Goal: Task Accomplishment & Management: Use online tool/utility

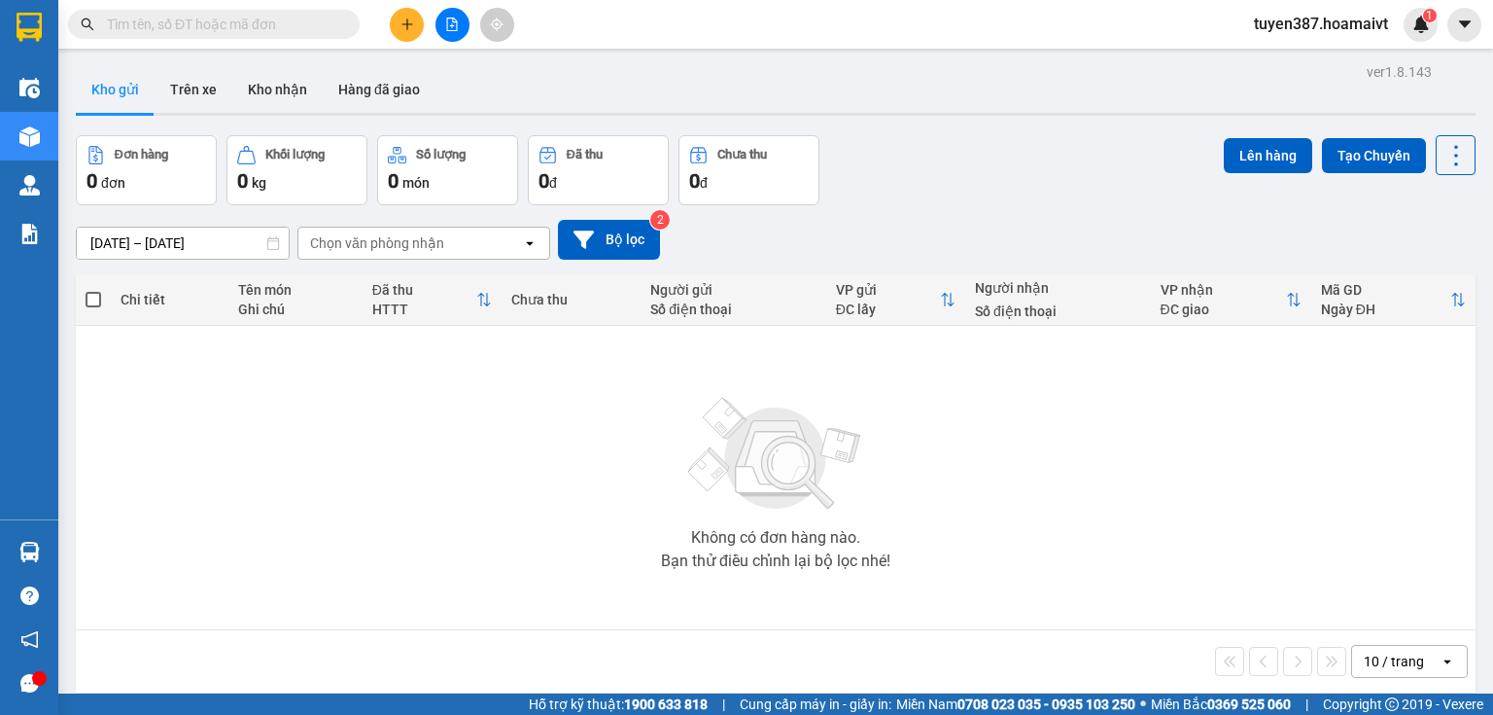
click at [977, 154] on section "Kết quả tìm kiếm ( 0 ) Bộ lọc No Data tuyen387.hoamaivt 1 Điều hành xe Kho hàng…" at bounding box center [746, 357] width 1493 height 715
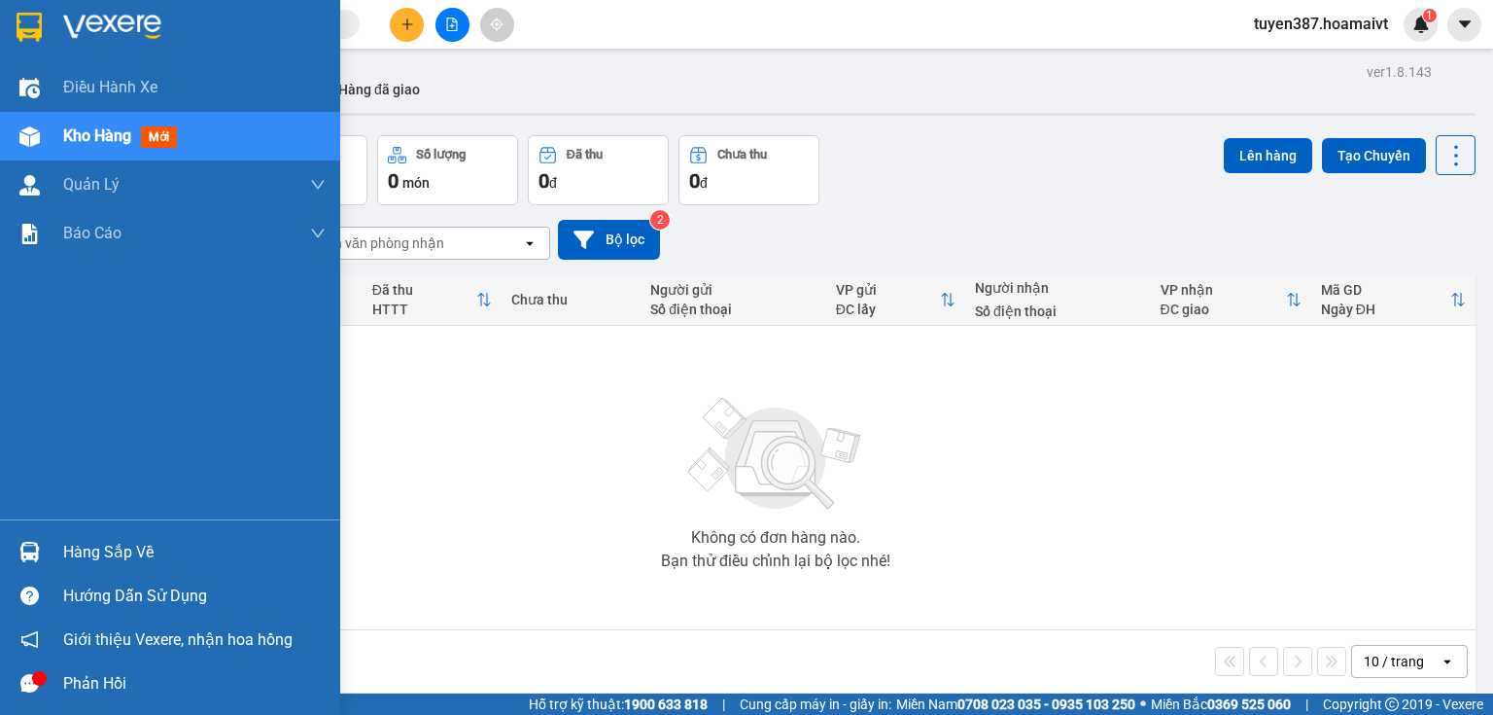
click at [130, 557] on div "Hàng sắp về" at bounding box center [194, 552] width 263 height 29
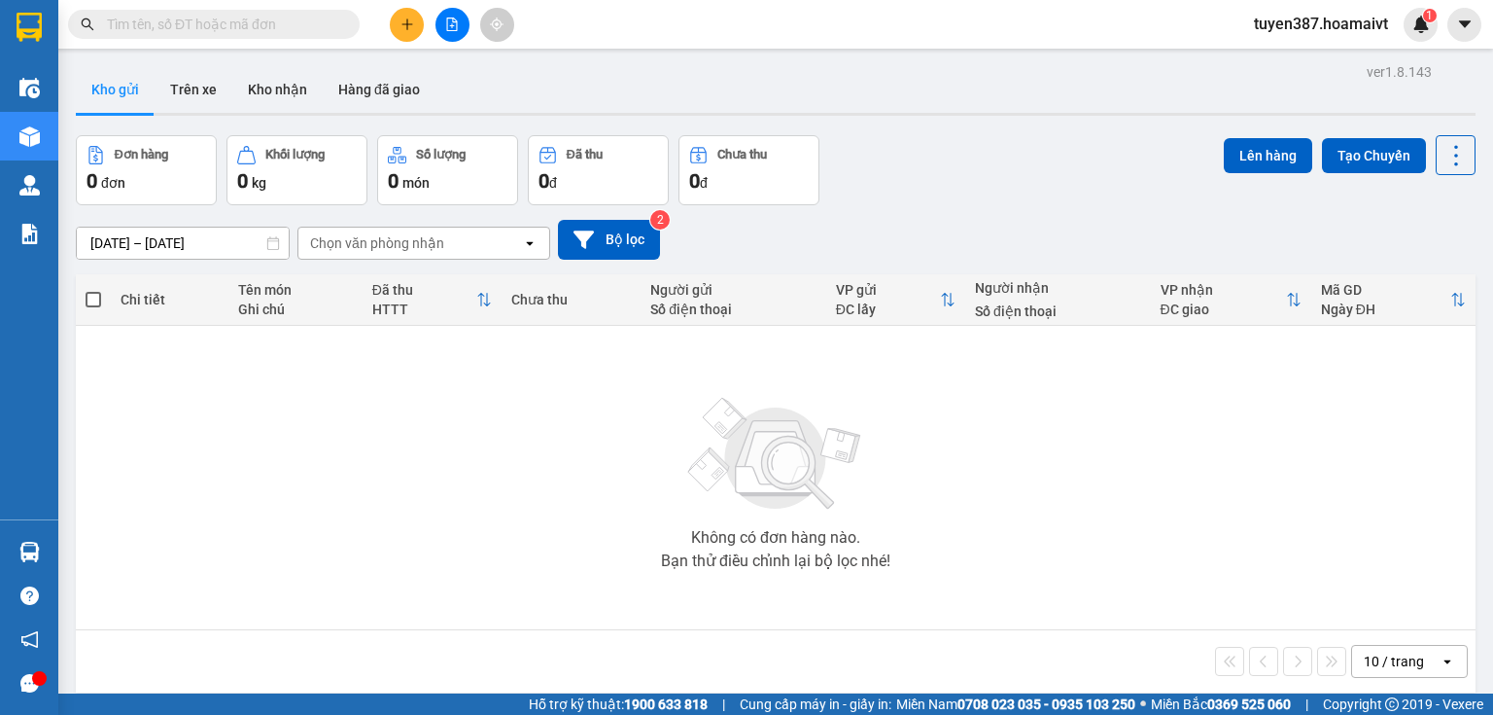
click at [1048, 542] on section "Kết quả tìm kiếm ( 0 ) Bộ lọc No Data tuyen387.hoamaivt 1 Điều hành xe Kho hàng…" at bounding box center [746, 357] width 1493 height 715
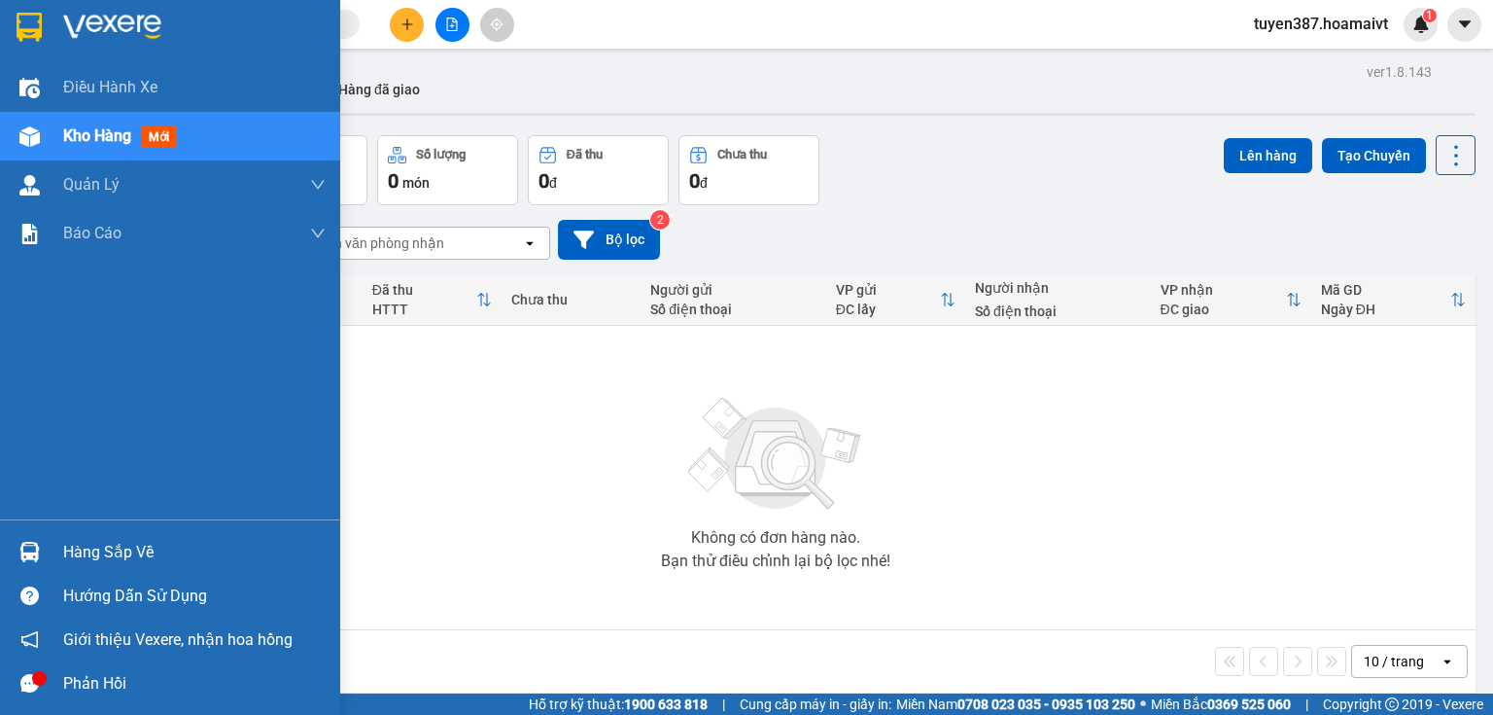
click at [163, 128] on span "mới" at bounding box center [159, 136] width 36 height 21
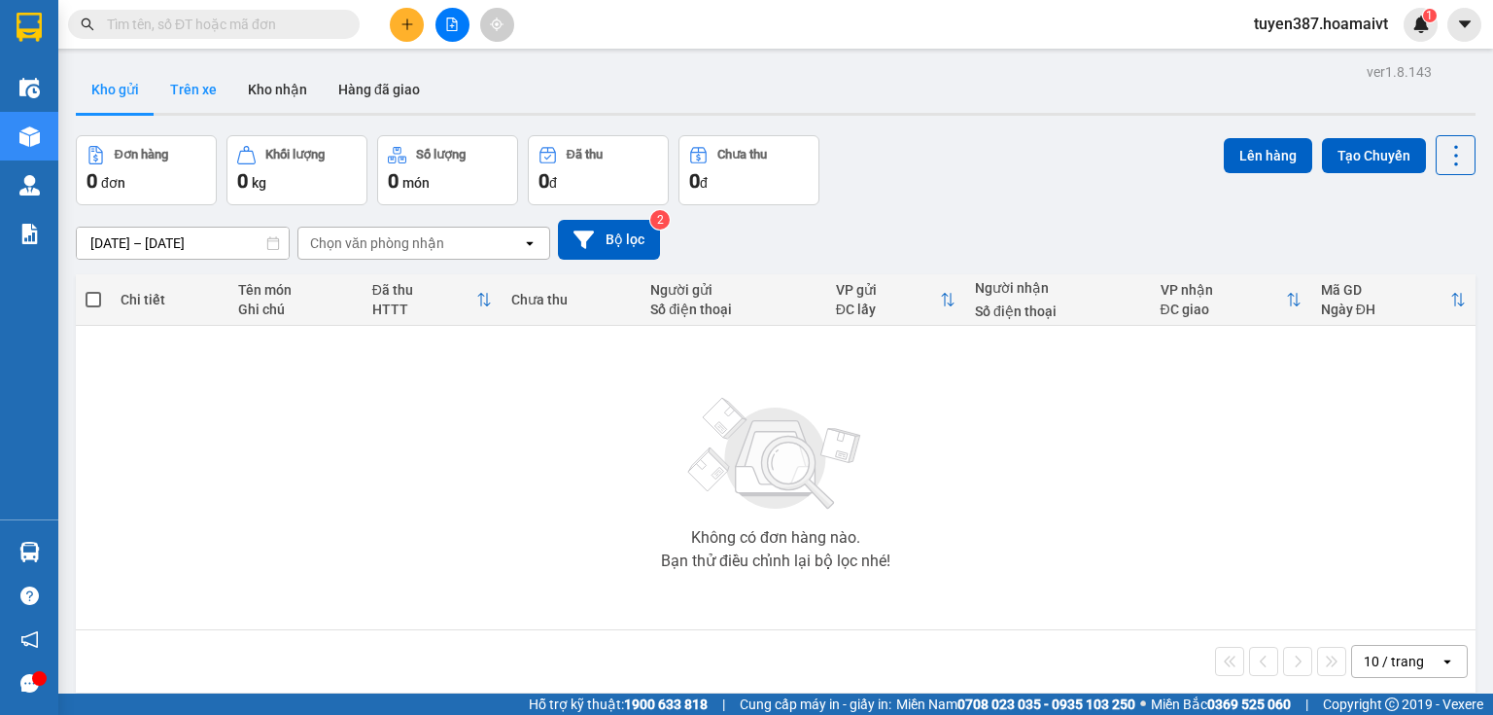
click at [192, 89] on button "Trên xe" at bounding box center [194, 89] width 78 height 47
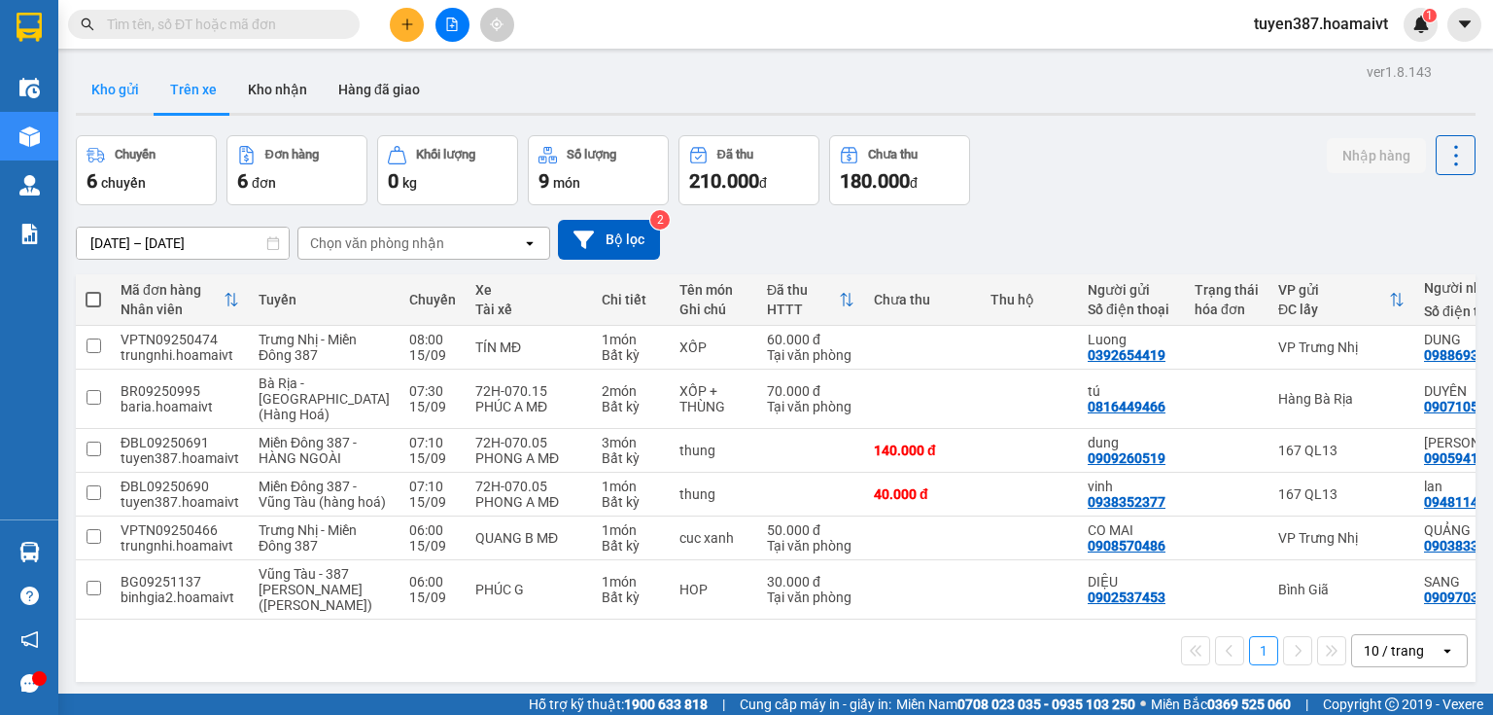
click at [121, 88] on button "Kho gửi" at bounding box center [115, 89] width 79 height 47
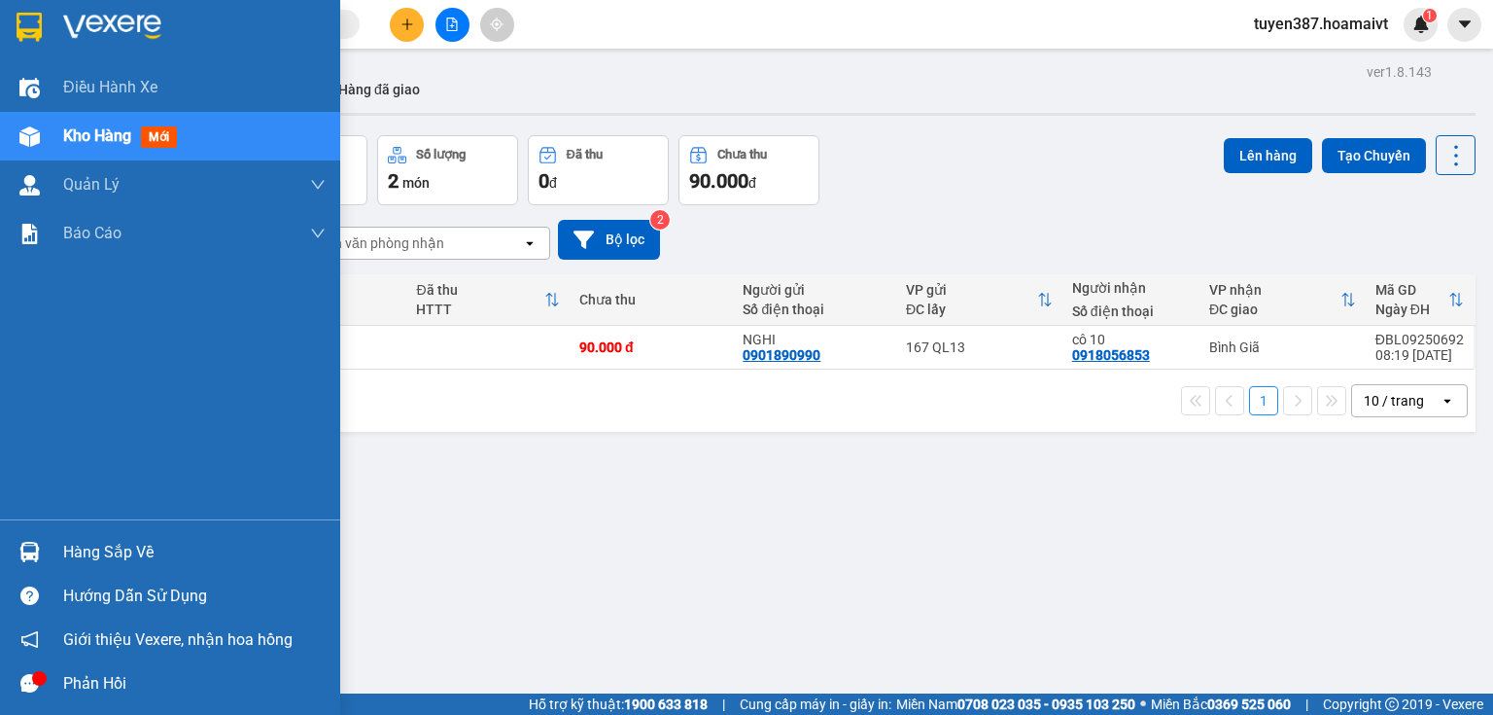
click at [101, 560] on div "Hàng sắp về" at bounding box center [194, 552] width 263 height 29
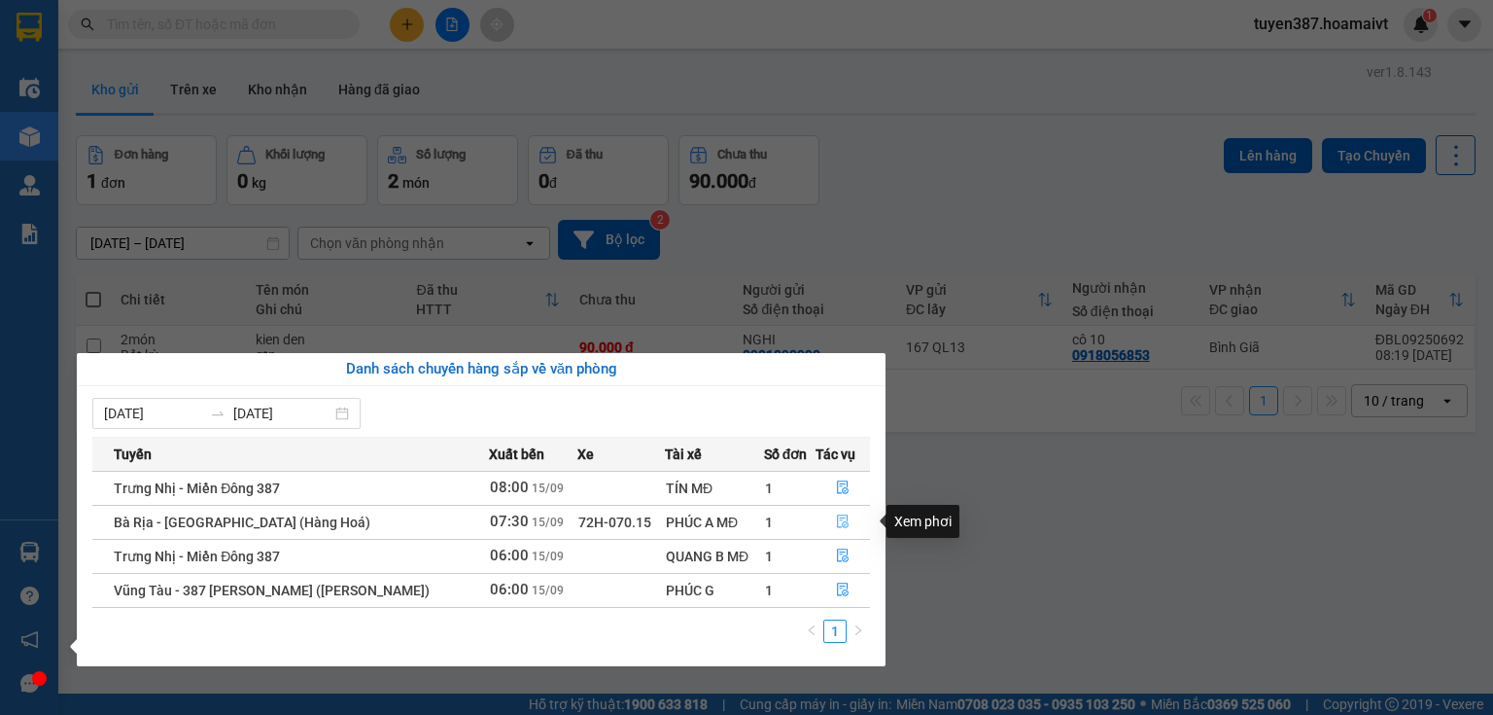
click at [842, 523] on icon "file-done" at bounding box center [843, 521] width 14 height 14
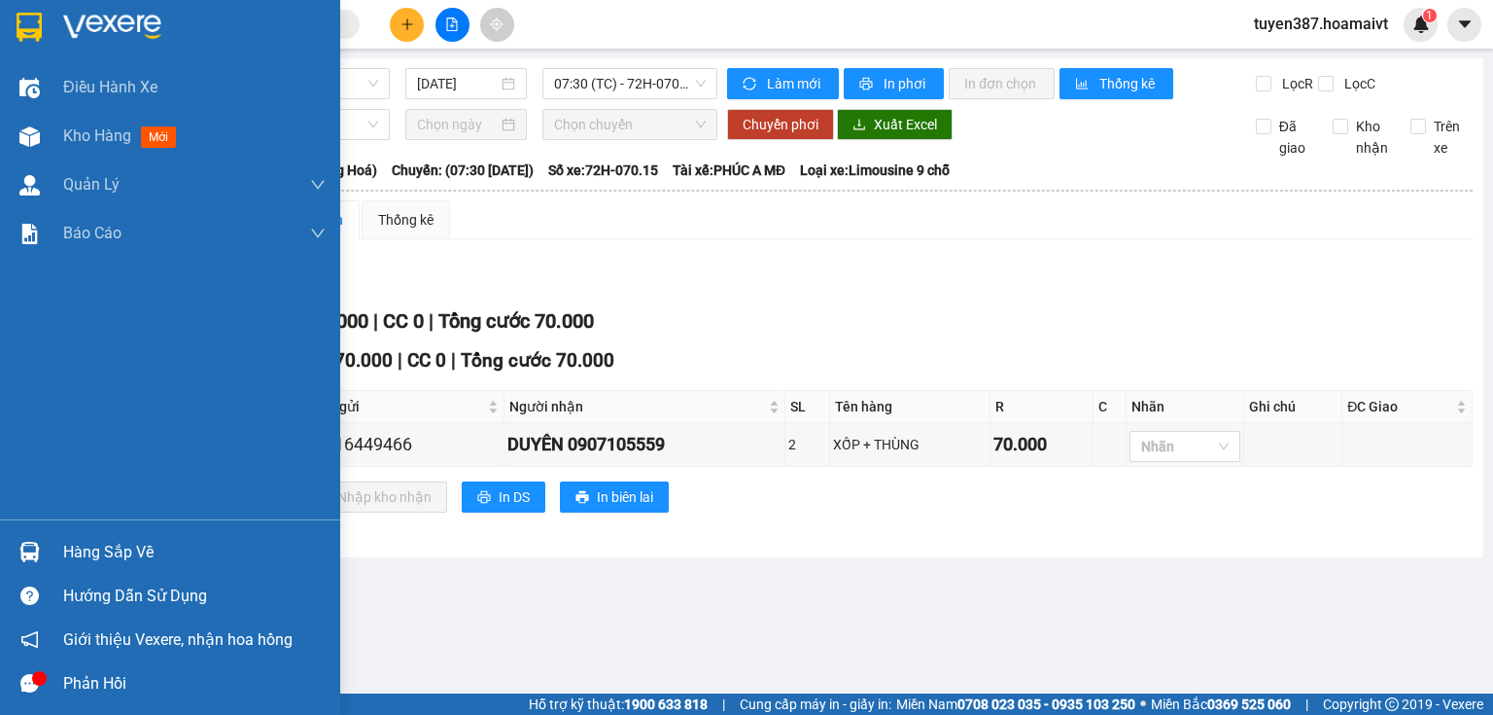
click at [145, 557] on div "Hàng sắp về" at bounding box center [194, 552] width 263 height 29
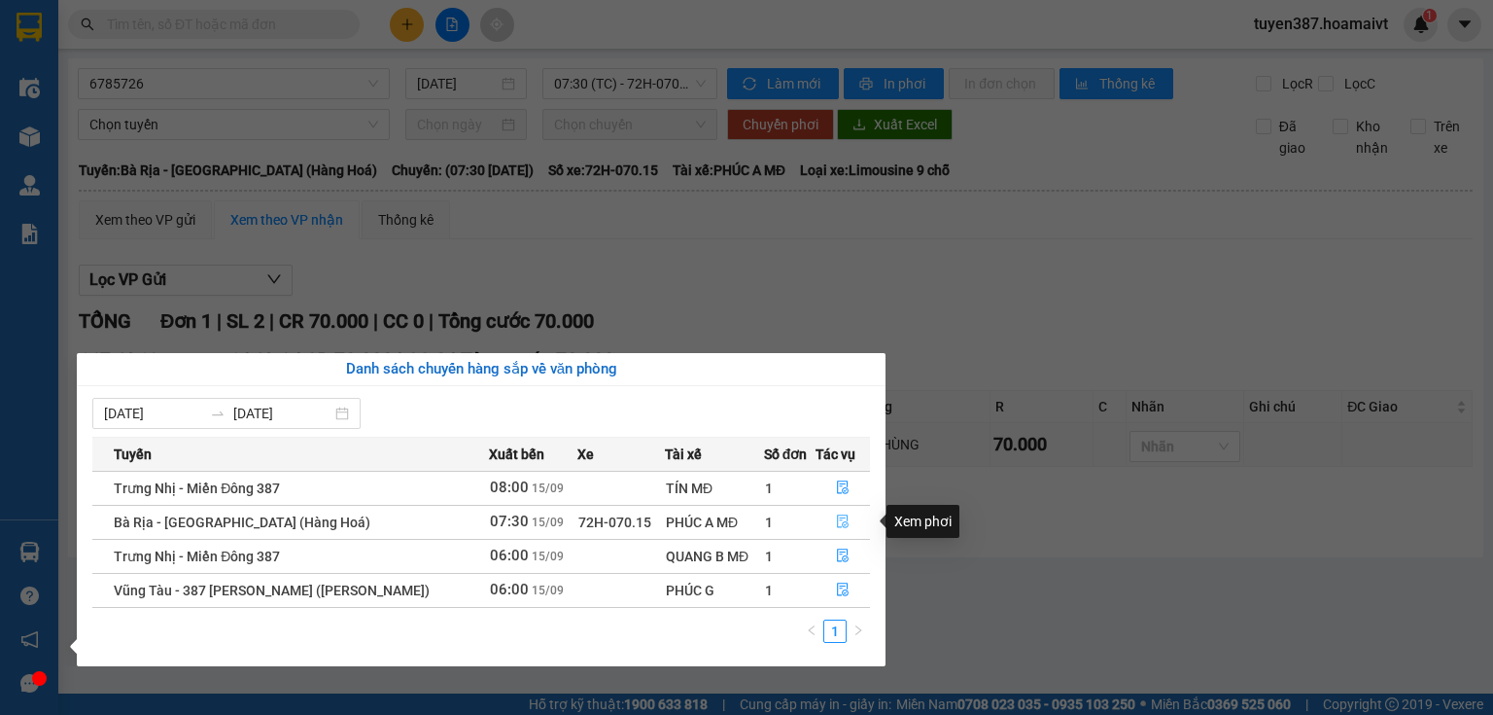
click at [841, 516] on icon "file-done" at bounding box center [843, 521] width 14 height 14
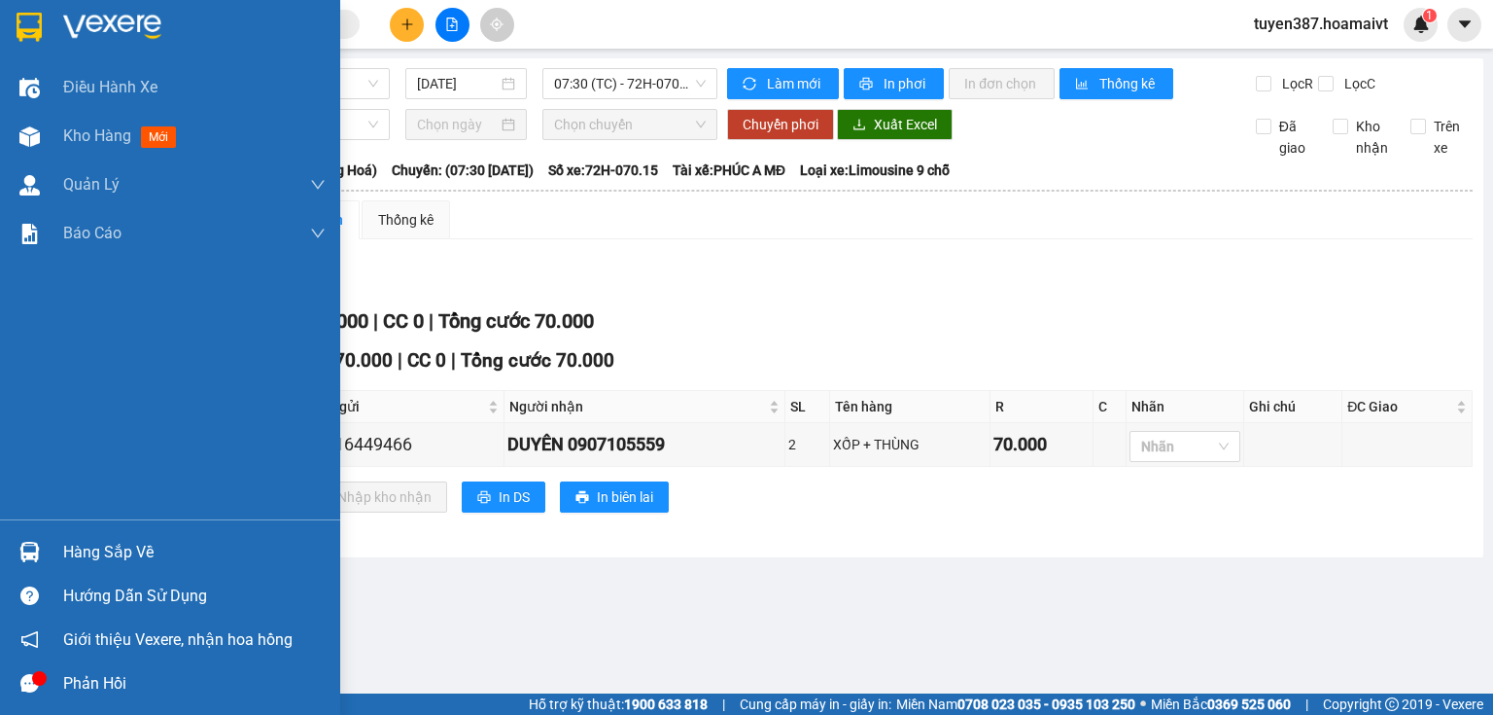
click at [140, 546] on div "Hàng sắp về" at bounding box center [194, 552] width 263 height 29
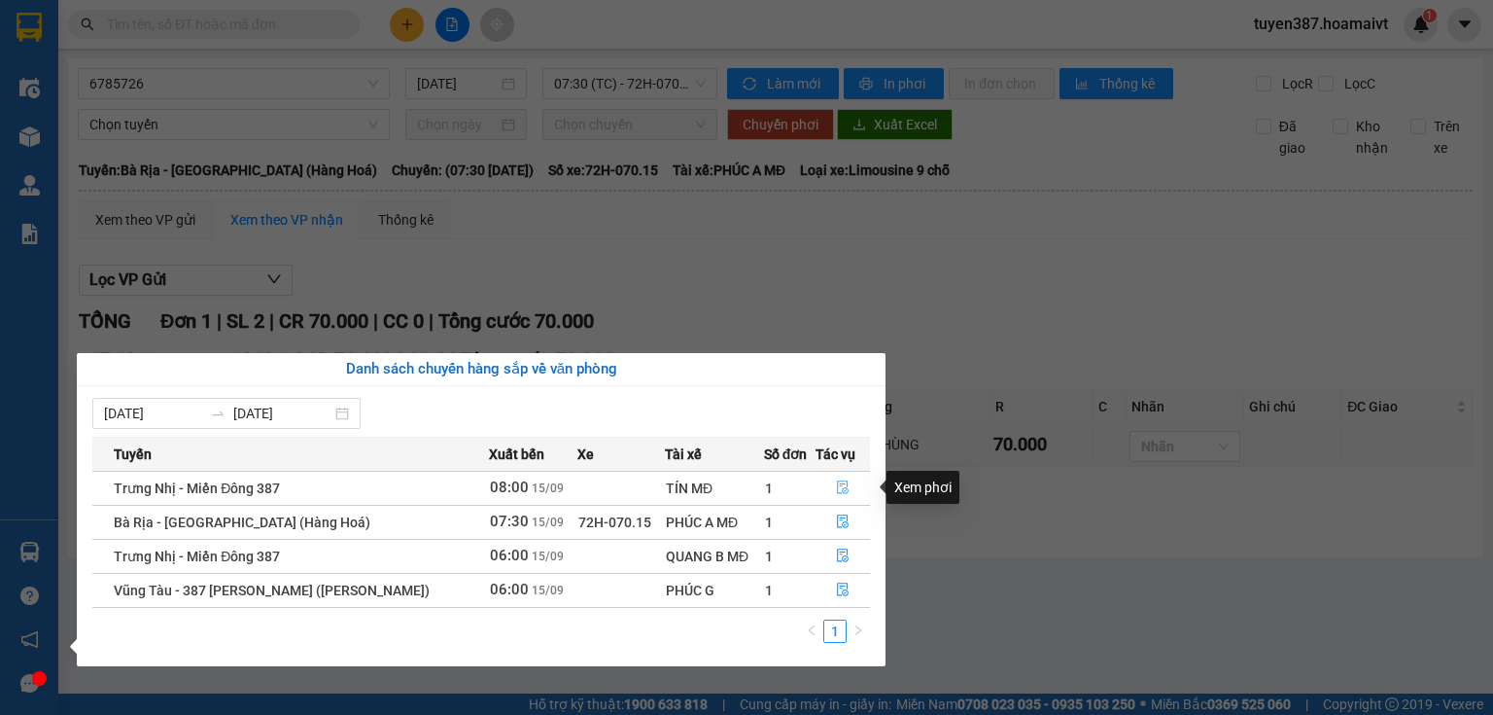
click at [837, 489] on icon "file-done" at bounding box center [843, 487] width 14 height 14
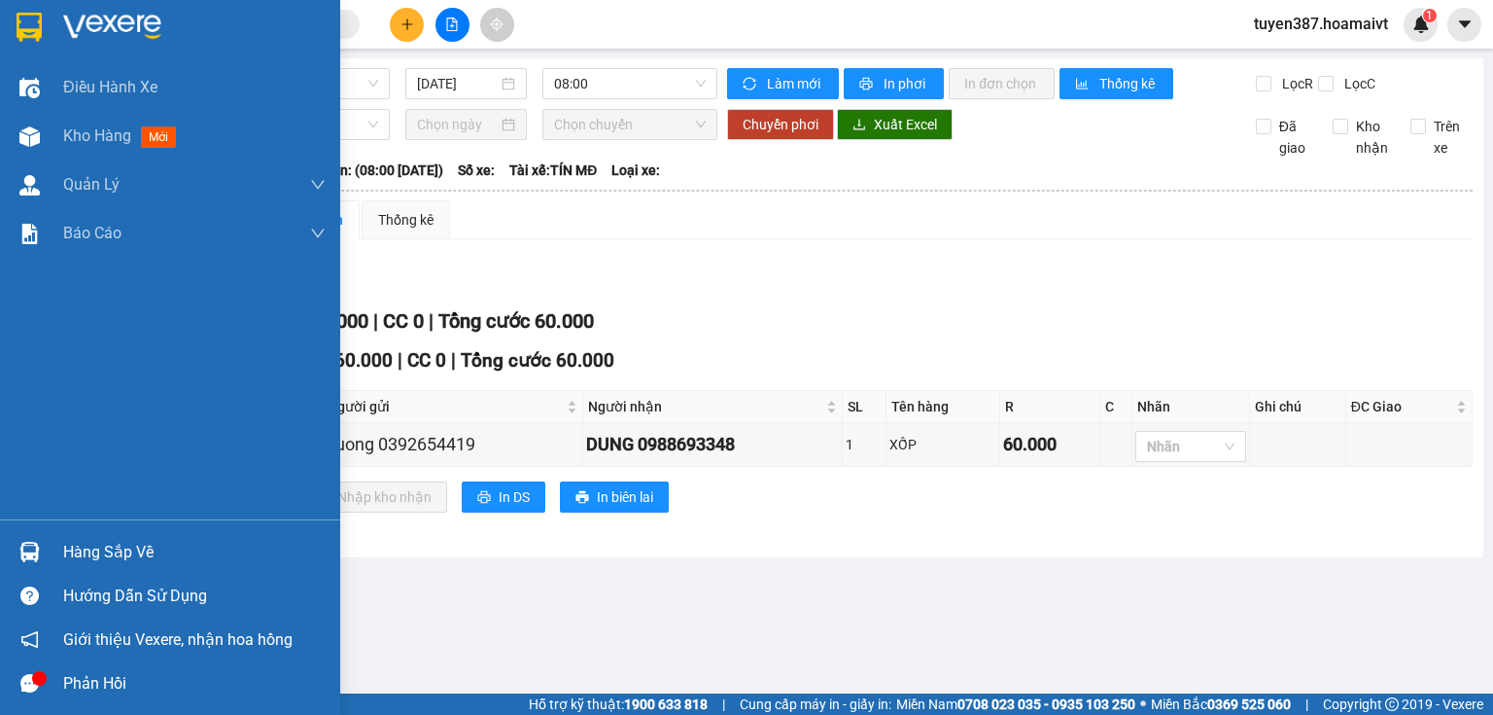
click at [110, 555] on div "Hàng sắp về" at bounding box center [194, 552] width 263 height 29
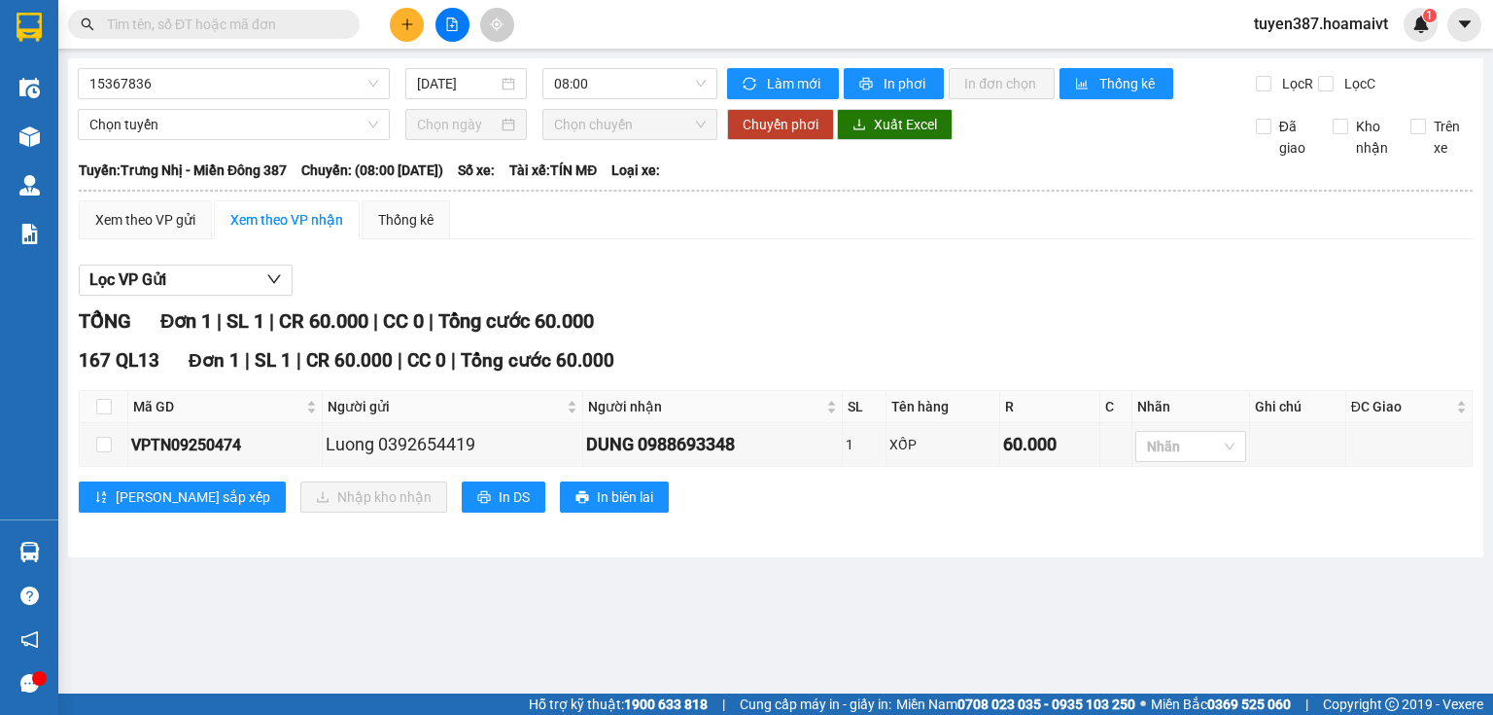
click at [1223, 265] on section "Kết quả tìm kiếm ( 0 ) Bộ lọc No Data tuyen387.hoamaivt 1 Điều hành xe Kho hàng…" at bounding box center [746, 357] width 1493 height 715
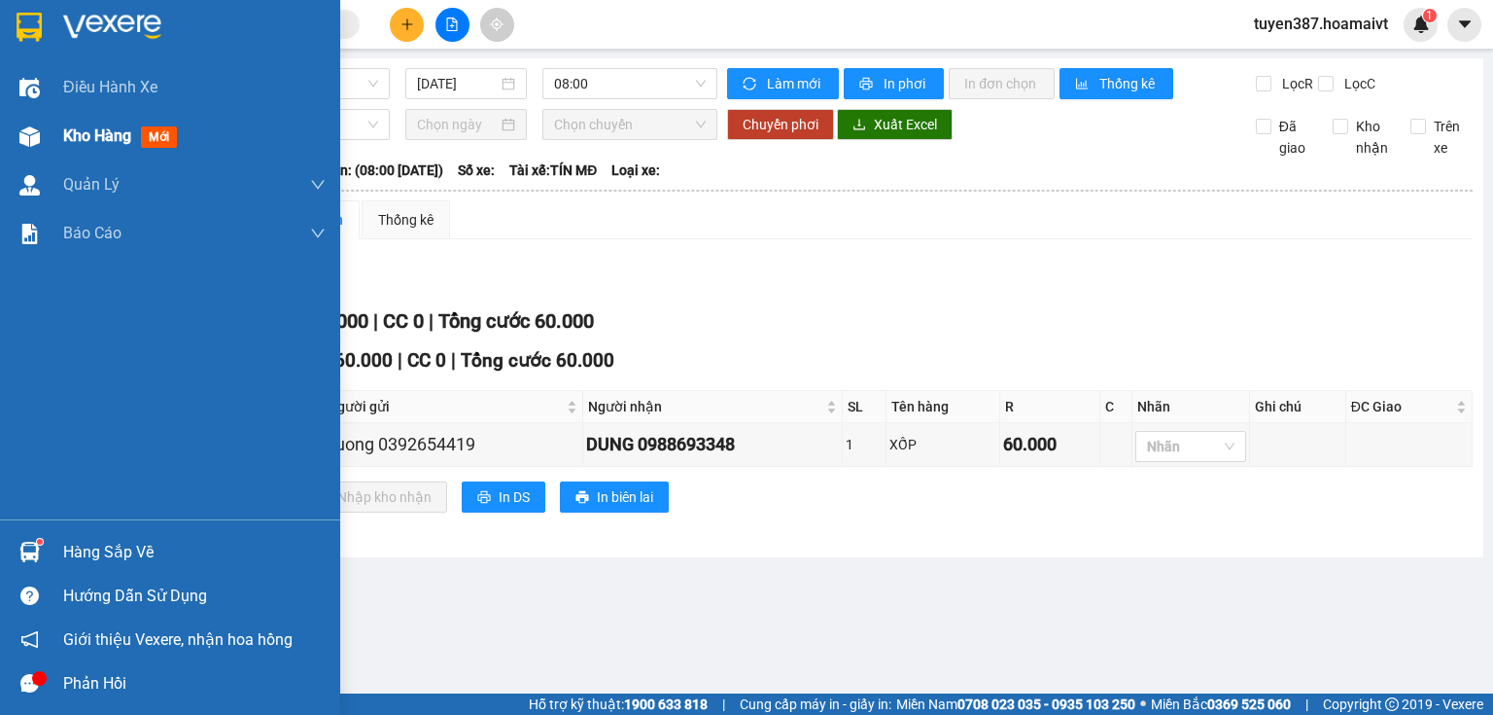
click at [156, 138] on span "mới" at bounding box center [159, 136] width 36 height 21
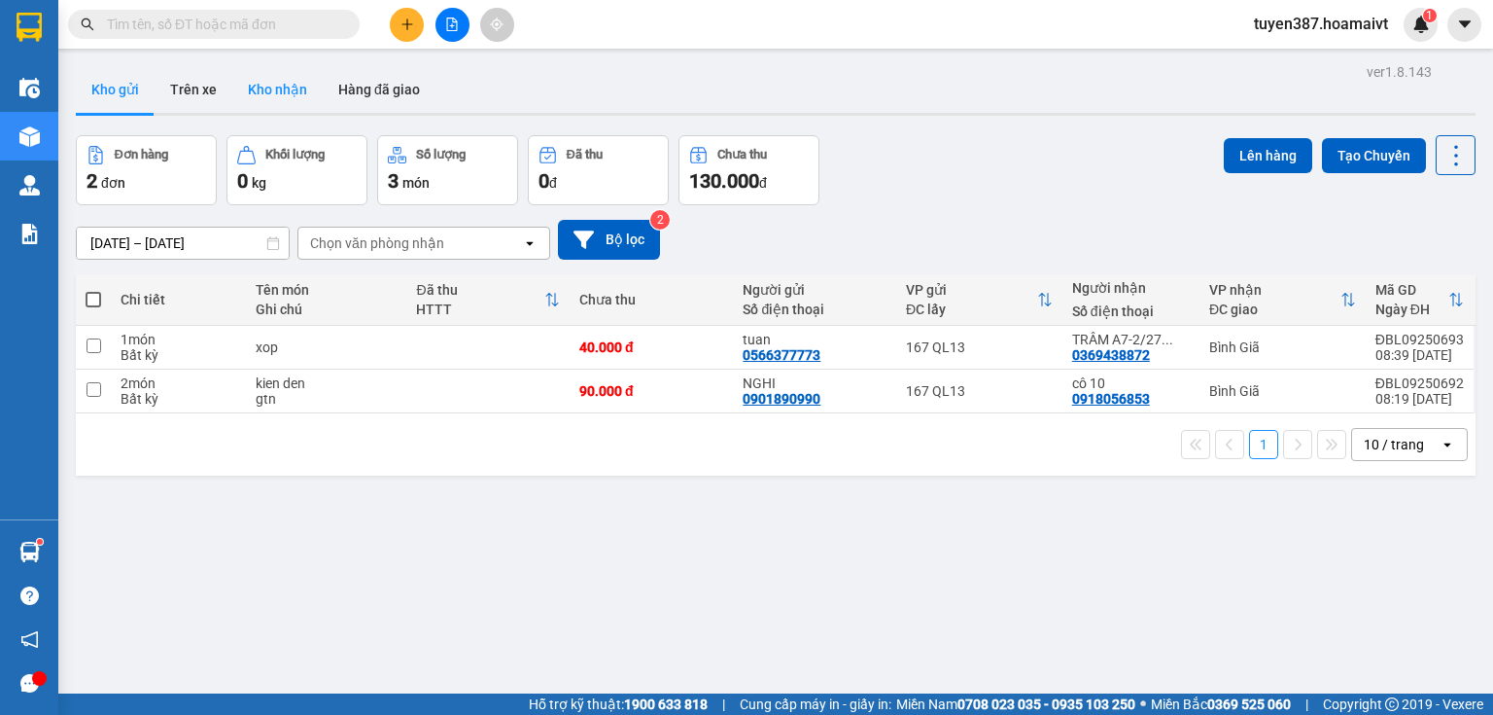
click at [289, 82] on button "Kho nhận" at bounding box center [277, 89] width 90 height 47
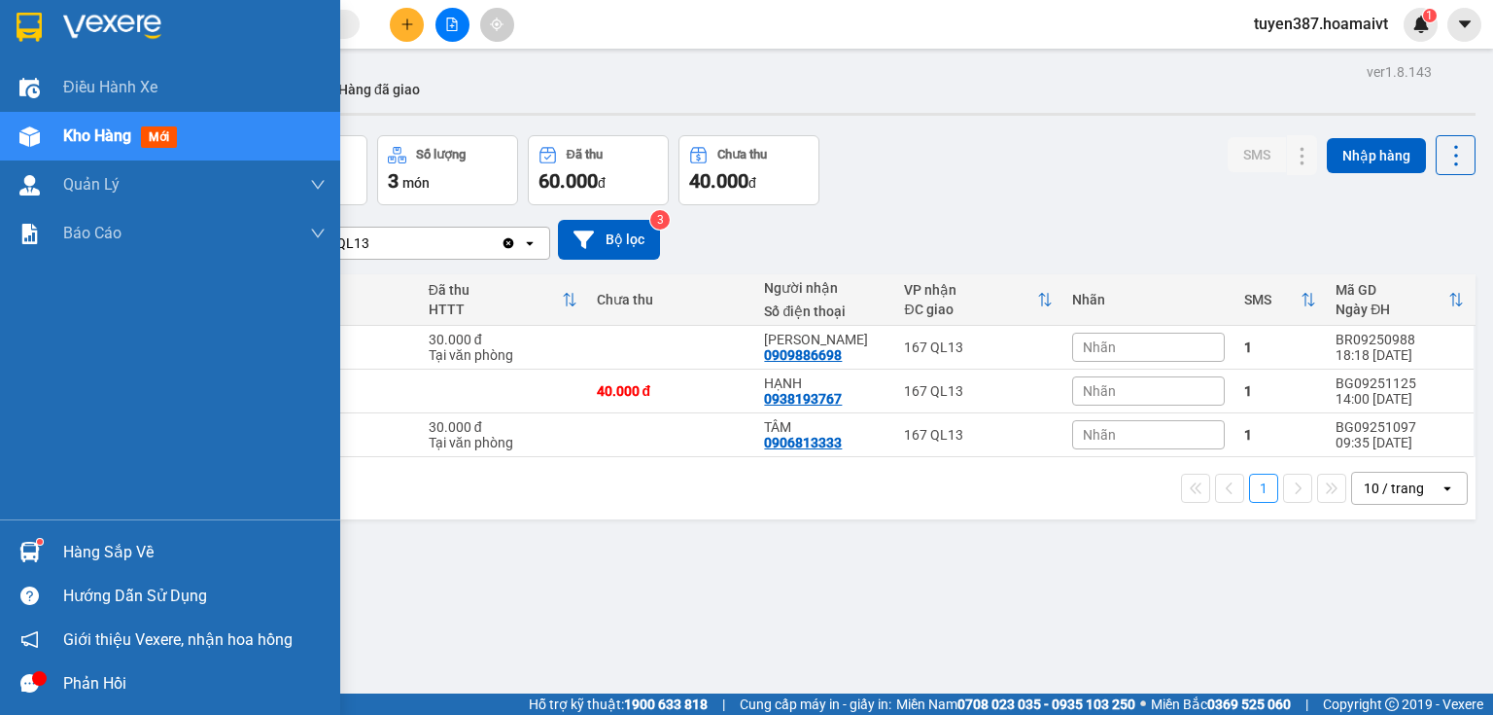
click at [89, 560] on div "Hàng sắp về" at bounding box center [194, 552] width 263 height 29
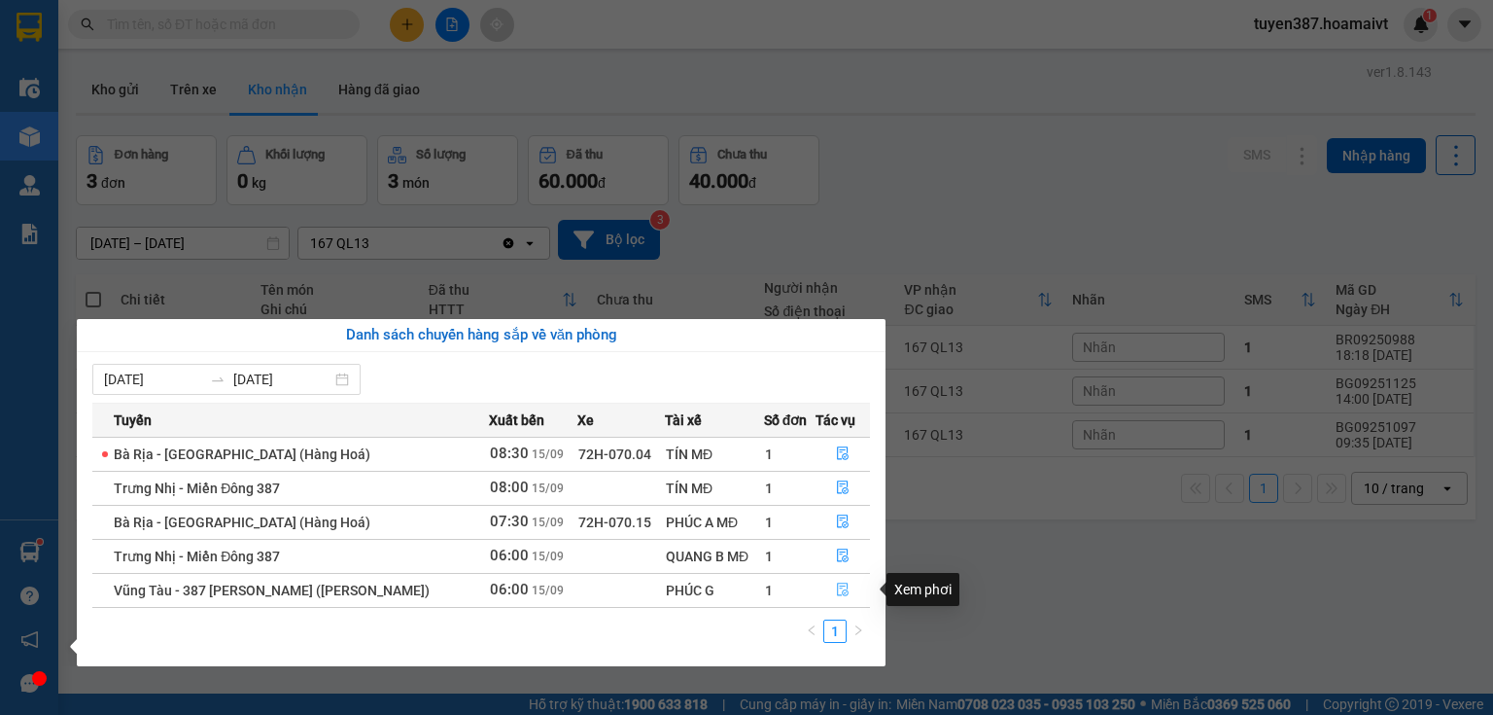
click at [831, 590] on button "button" at bounding box center [843, 590] width 53 height 31
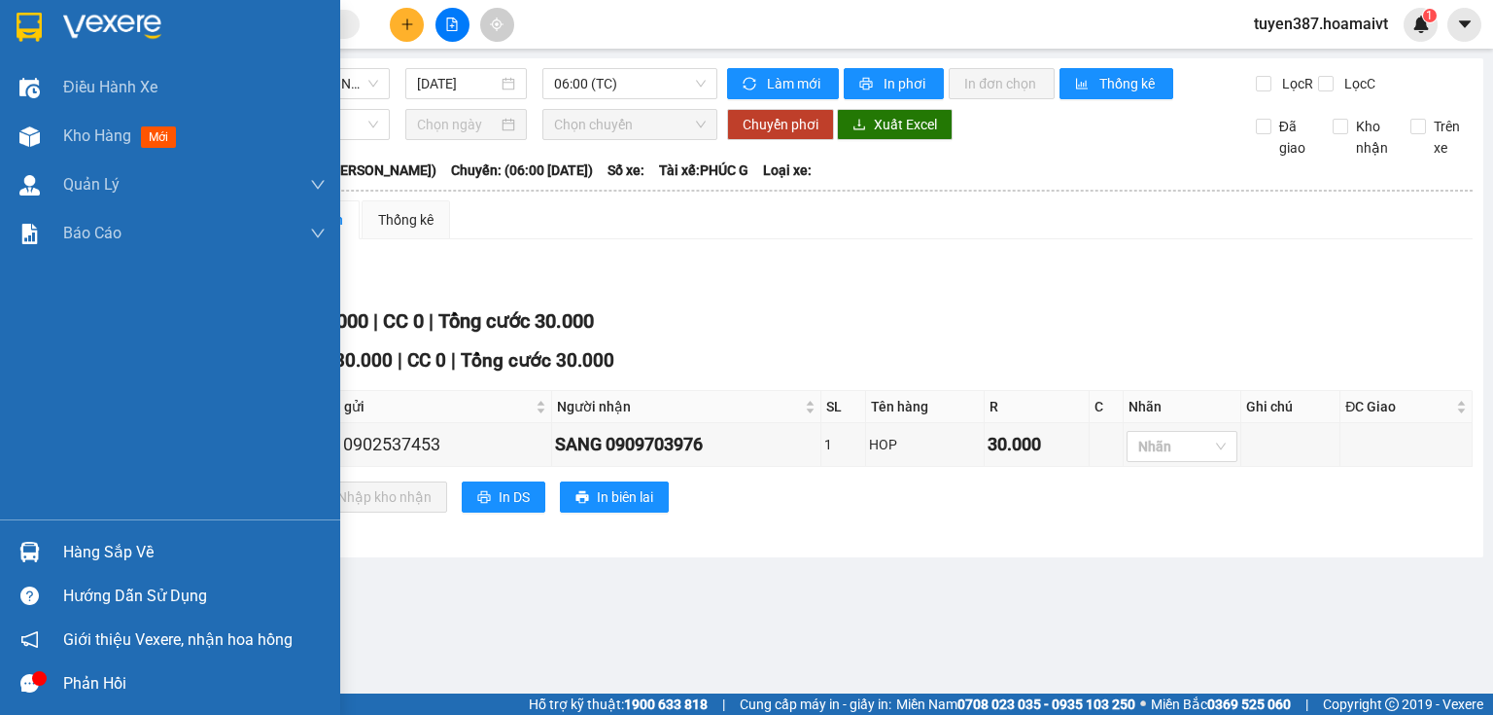
click at [103, 556] on div "Hàng sắp về" at bounding box center [194, 552] width 263 height 29
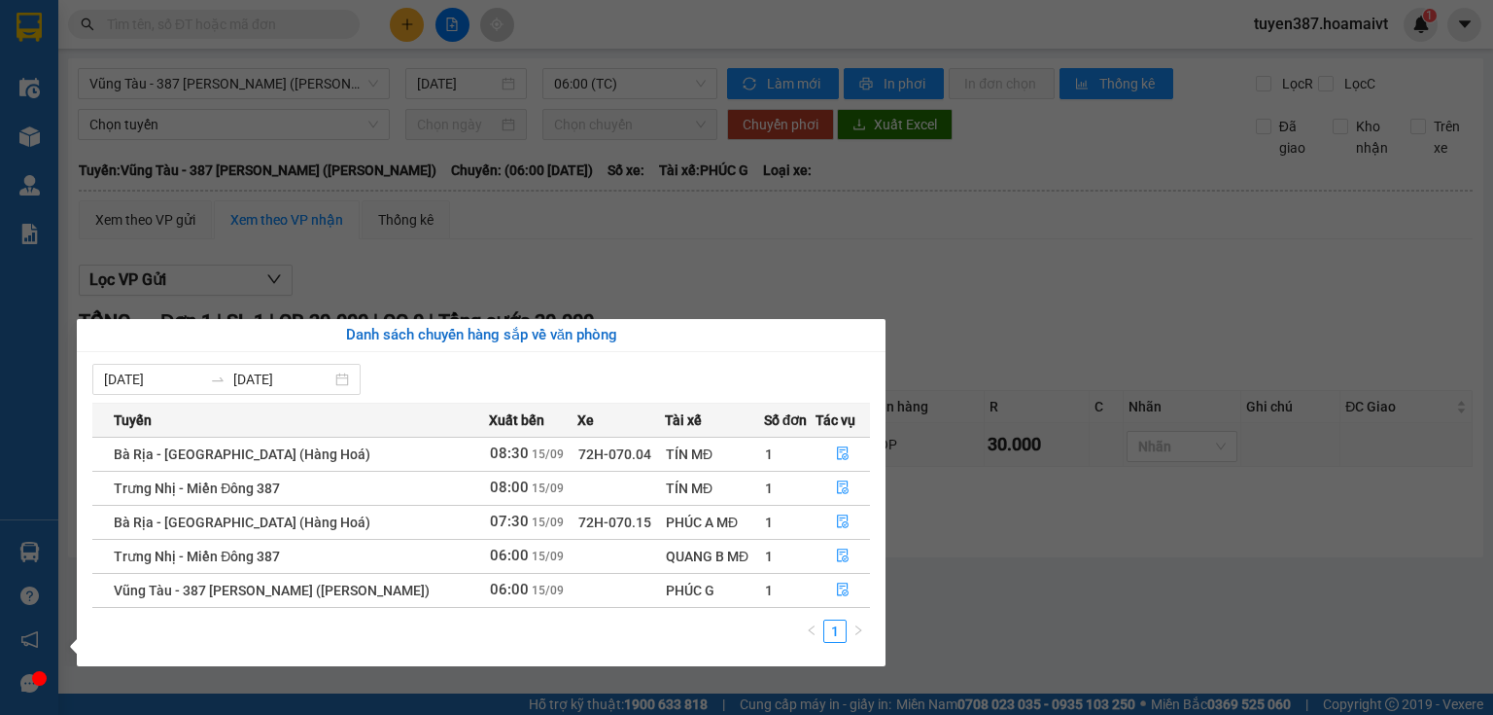
drag, startPoint x: 1033, startPoint y: 314, endPoint x: 606, endPoint y: 249, distance: 431.8
click at [972, 299] on section "Kết quả tìm kiếm ( 0 ) Bộ lọc No Data tuyen387.hoamaivt 1 Điều hành xe Kho hàng…" at bounding box center [746, 357] width 1493 height 715
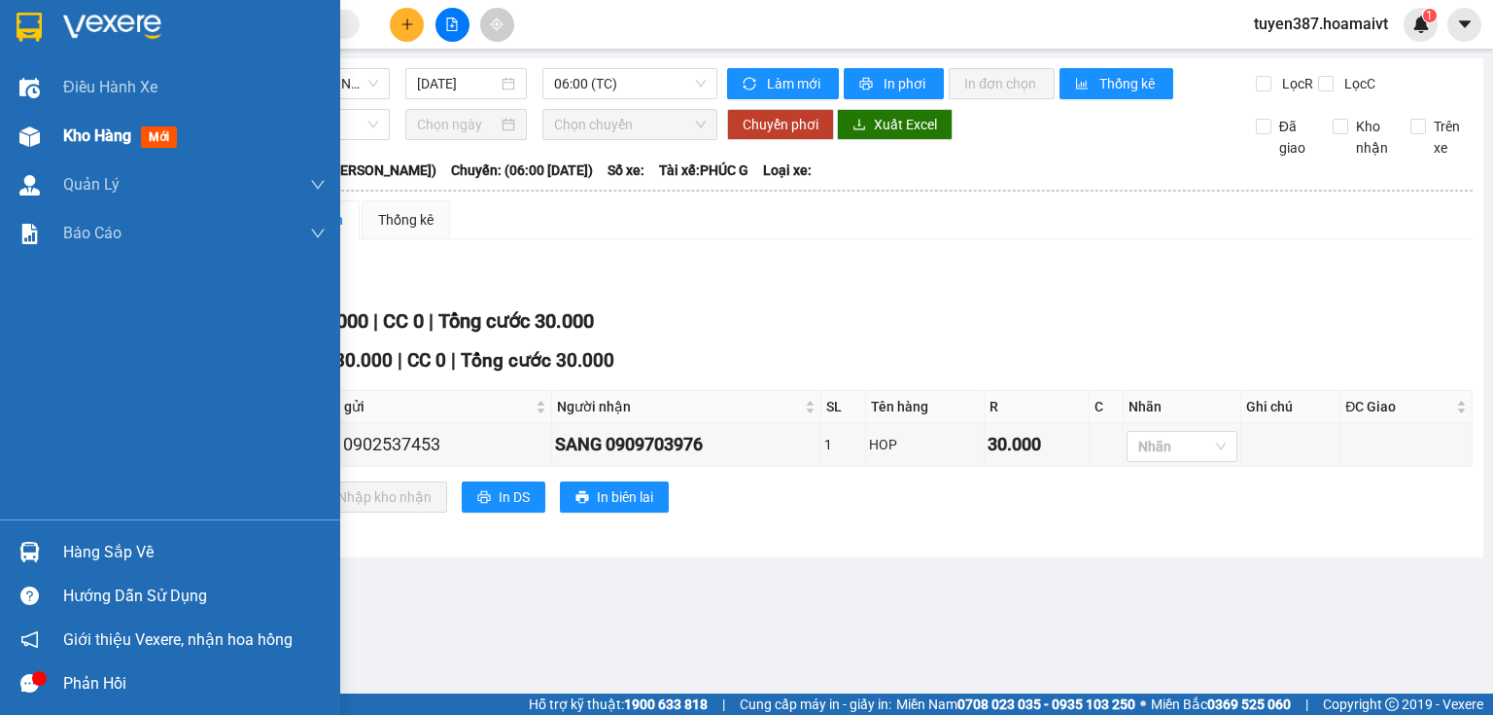
click at [156, 136] on span "mới" at bounding box center [159, 136] width 36 height 21
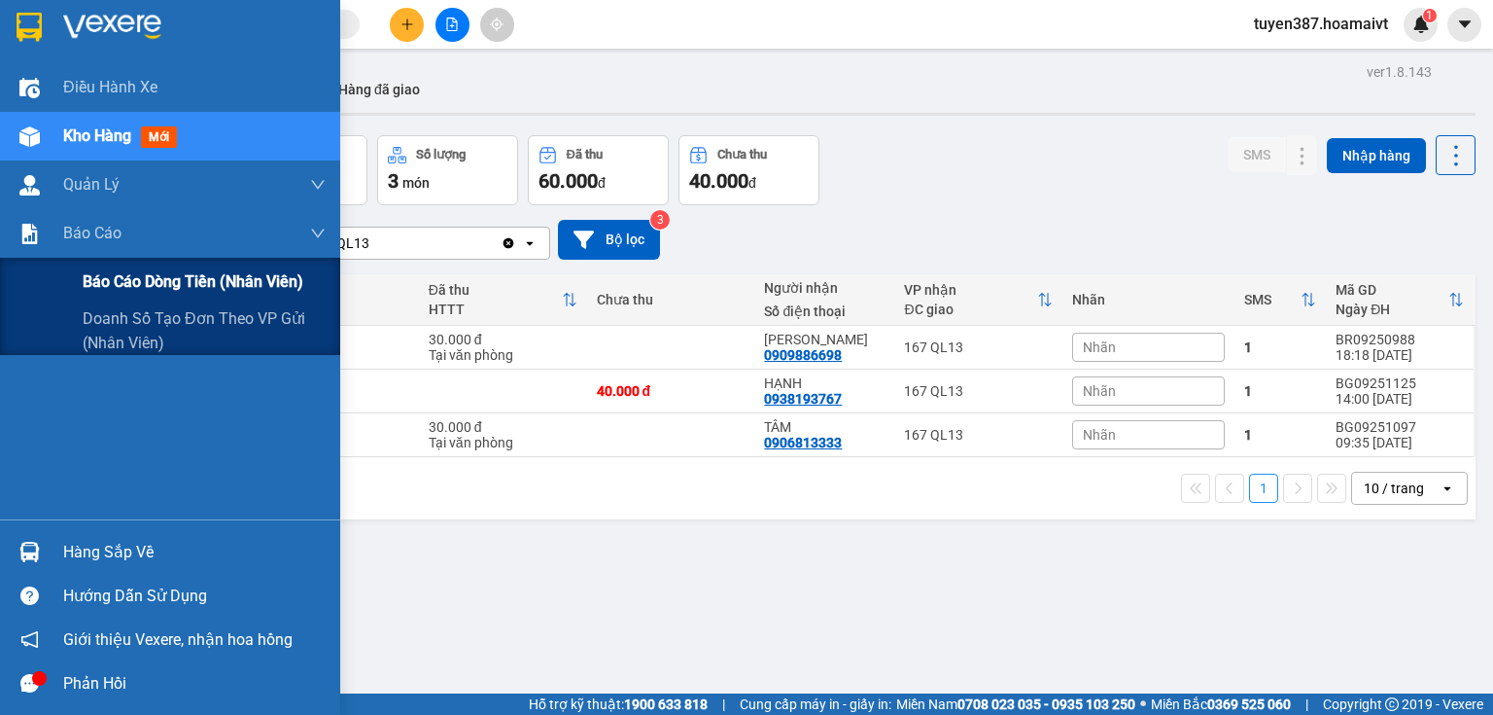
click at [166, 286] on span "Báo cáo dòng tiền (nhân viên)" at bounding box center [193, 281] width 221 height 24
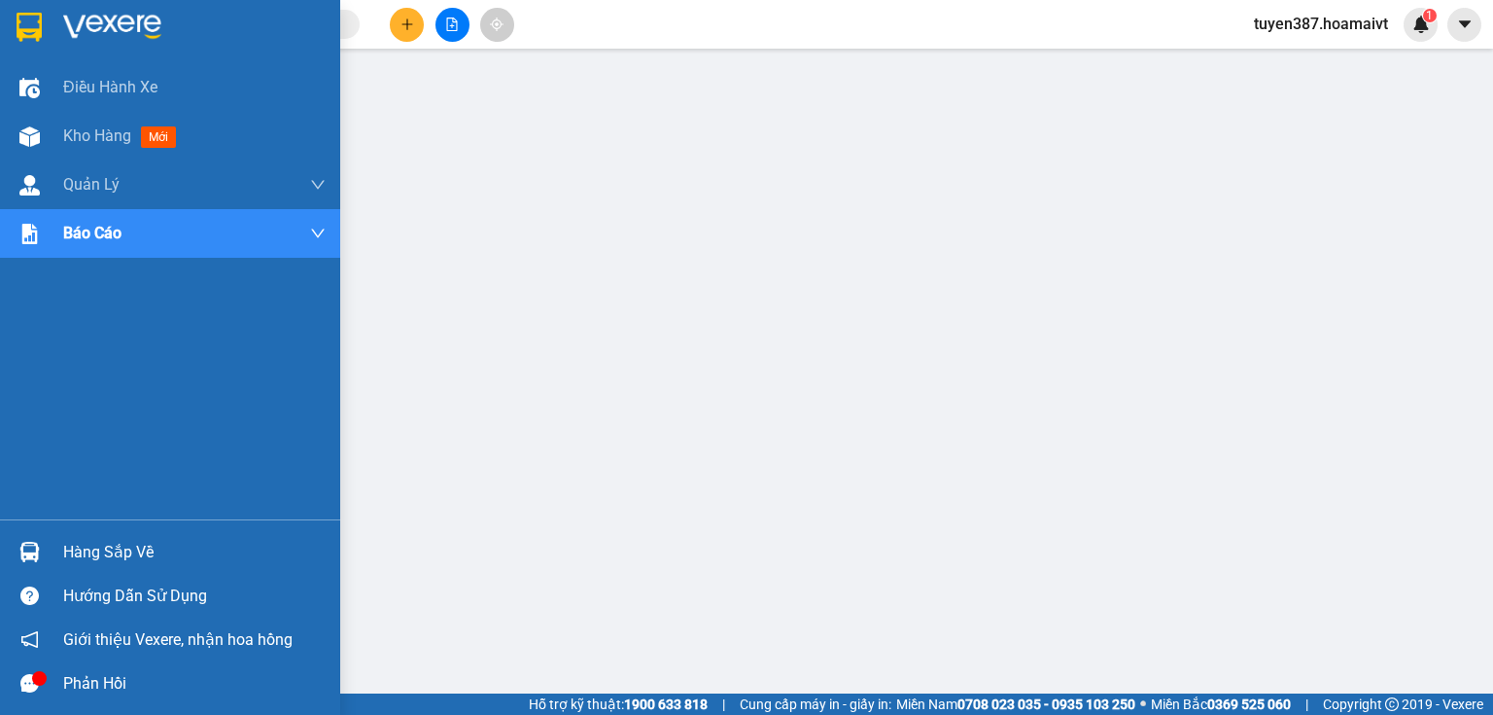
click at [144, 543] on div "Hàng sắp về" at bounding box center [194, 552] width 263 height 29
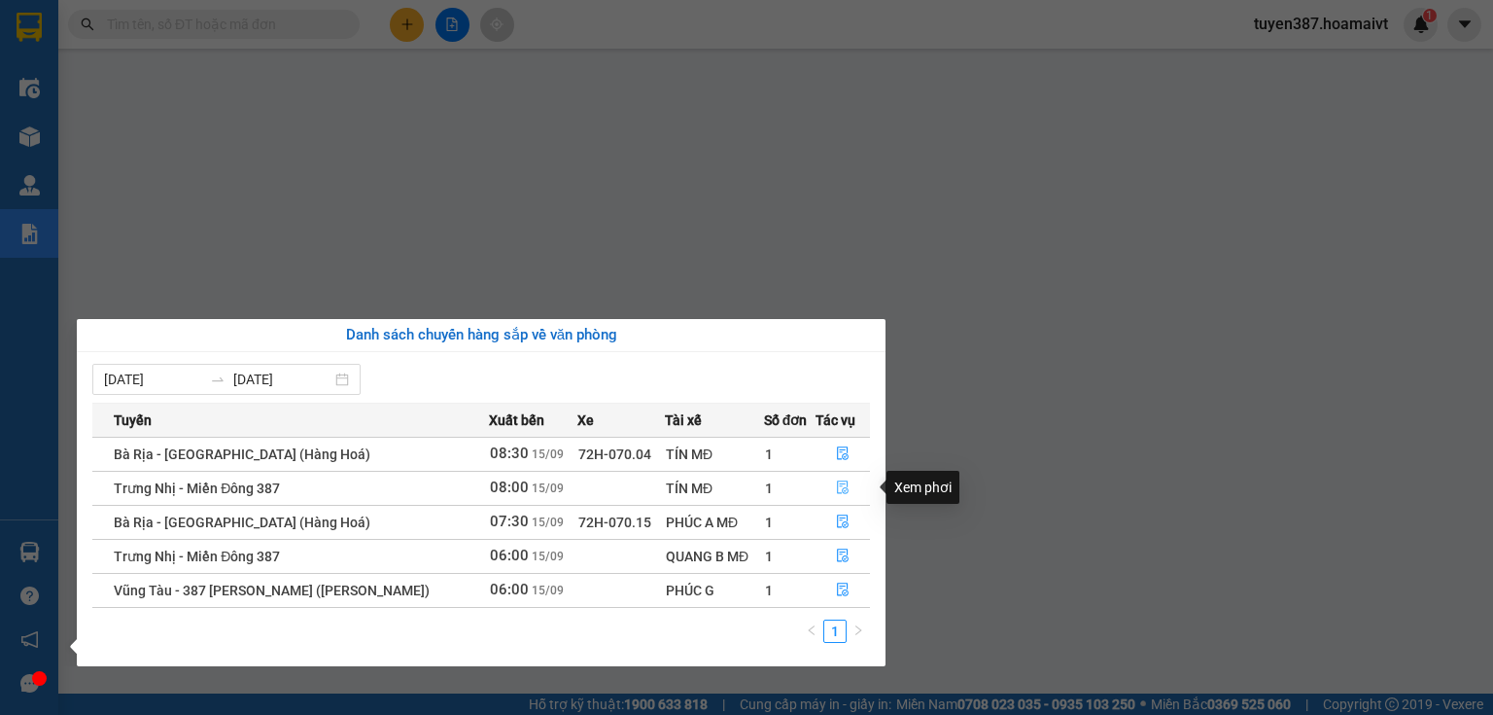
click at [840, 493] on icon "file-done" at bounding box center [843, 487] width 14 height 14
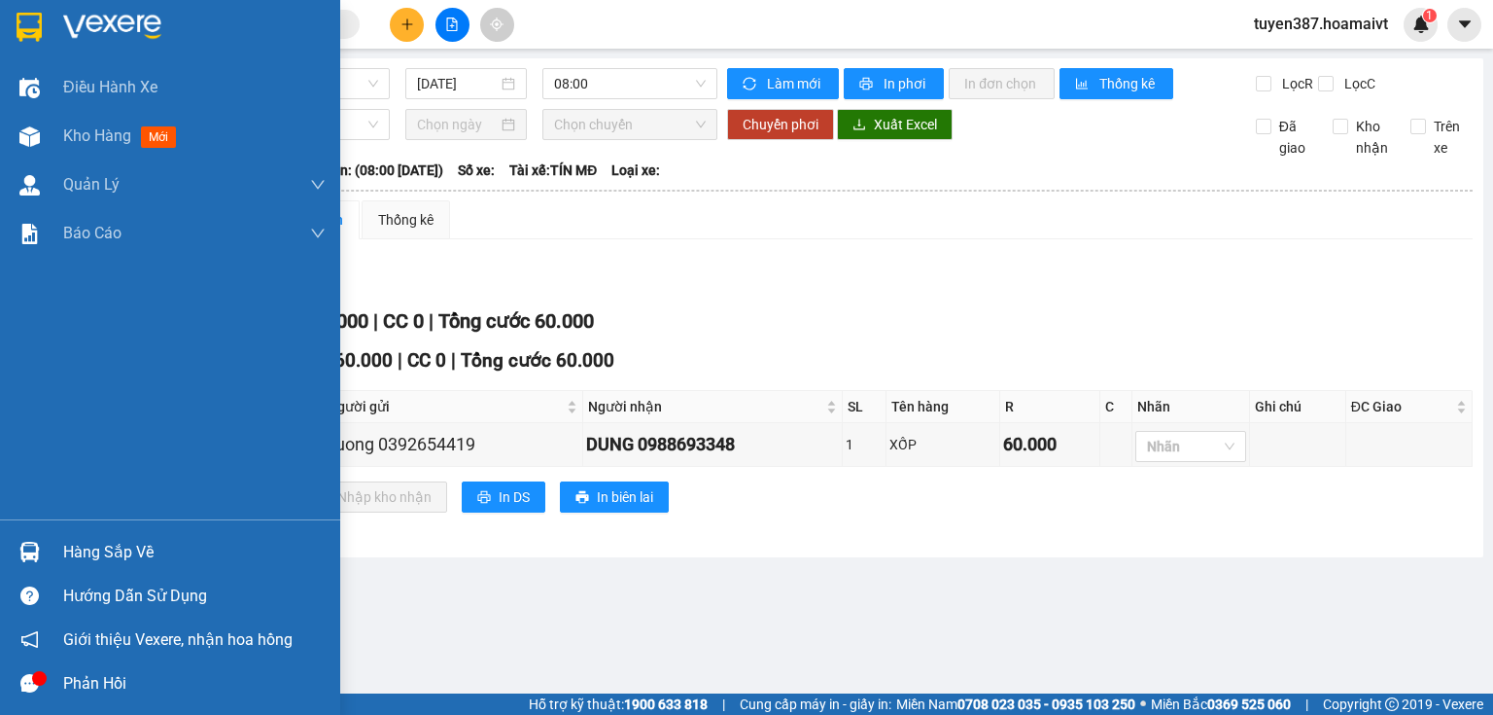
drag, startPoint x: 93, startPoint y: 552, endPoint x: 173, endPoint y: 535, distance: 81.6
click at [103, 552] on div "Hàng sắp về" at bounding box center [194, 552] width 263 height 29
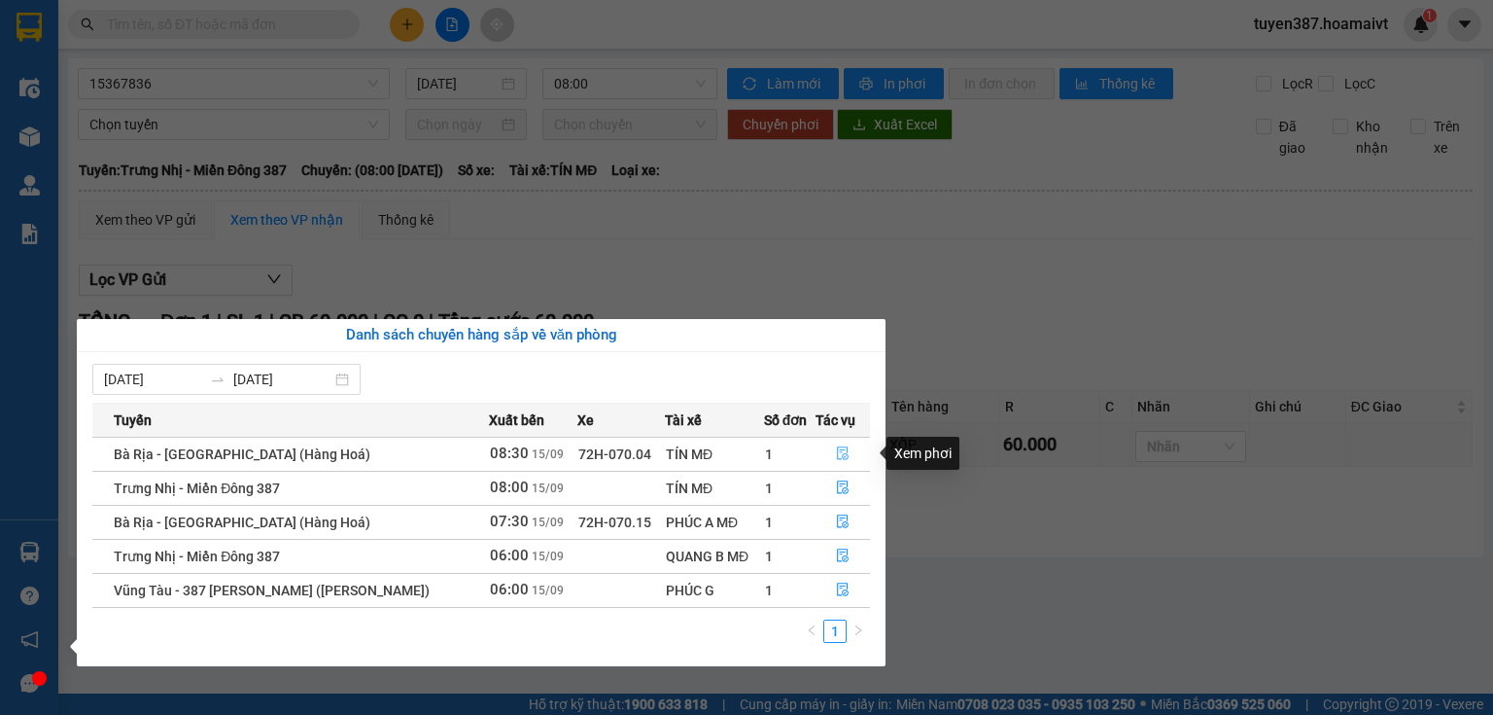
click at [842, 455] on icon "file-done" at bounding box center [843, 453] width 14 height 14
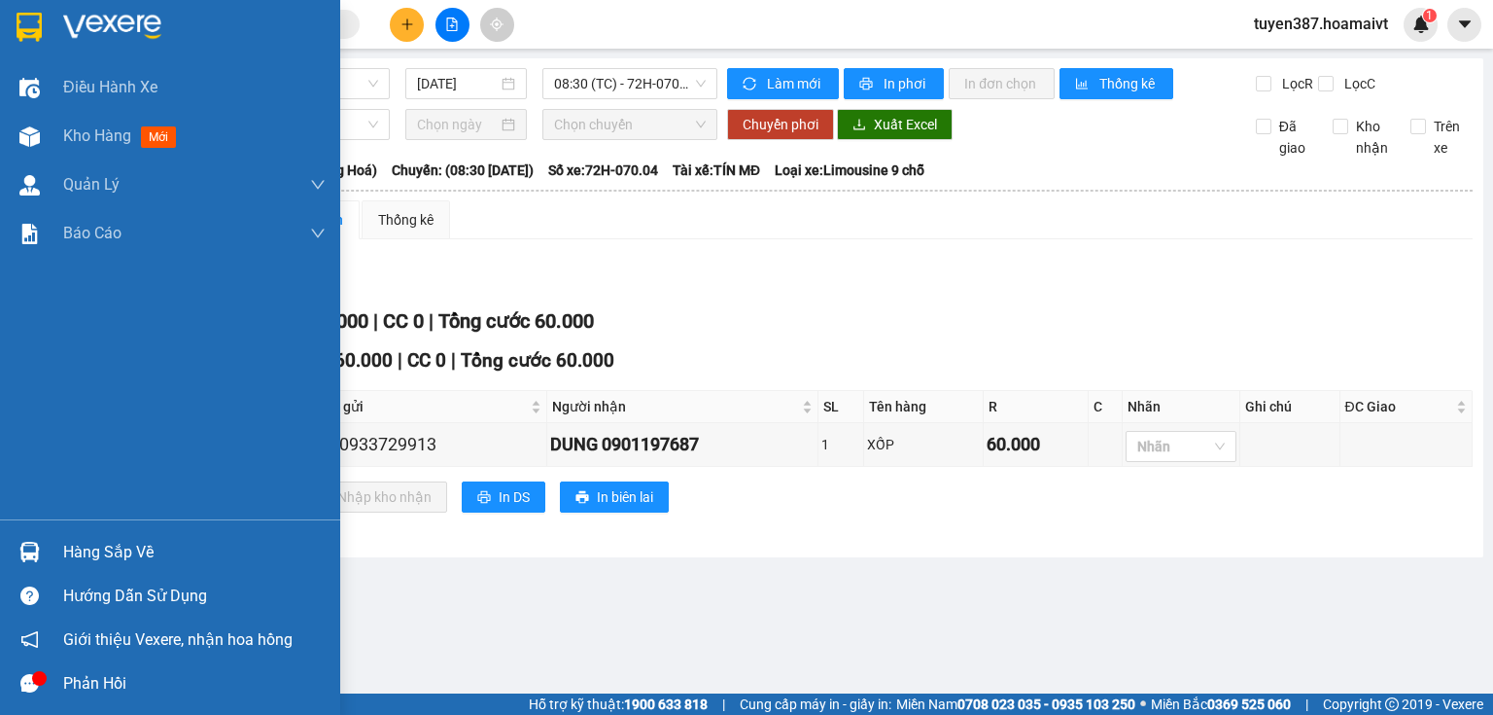
drag, startPoint x: 109, startPoint y: 550, endPoint x: 189, endPoint y: 527, distance: 83.1
click at [111, 550] on div "Hàng sắp về" at bounding box center [194, 552] width 263 height 29
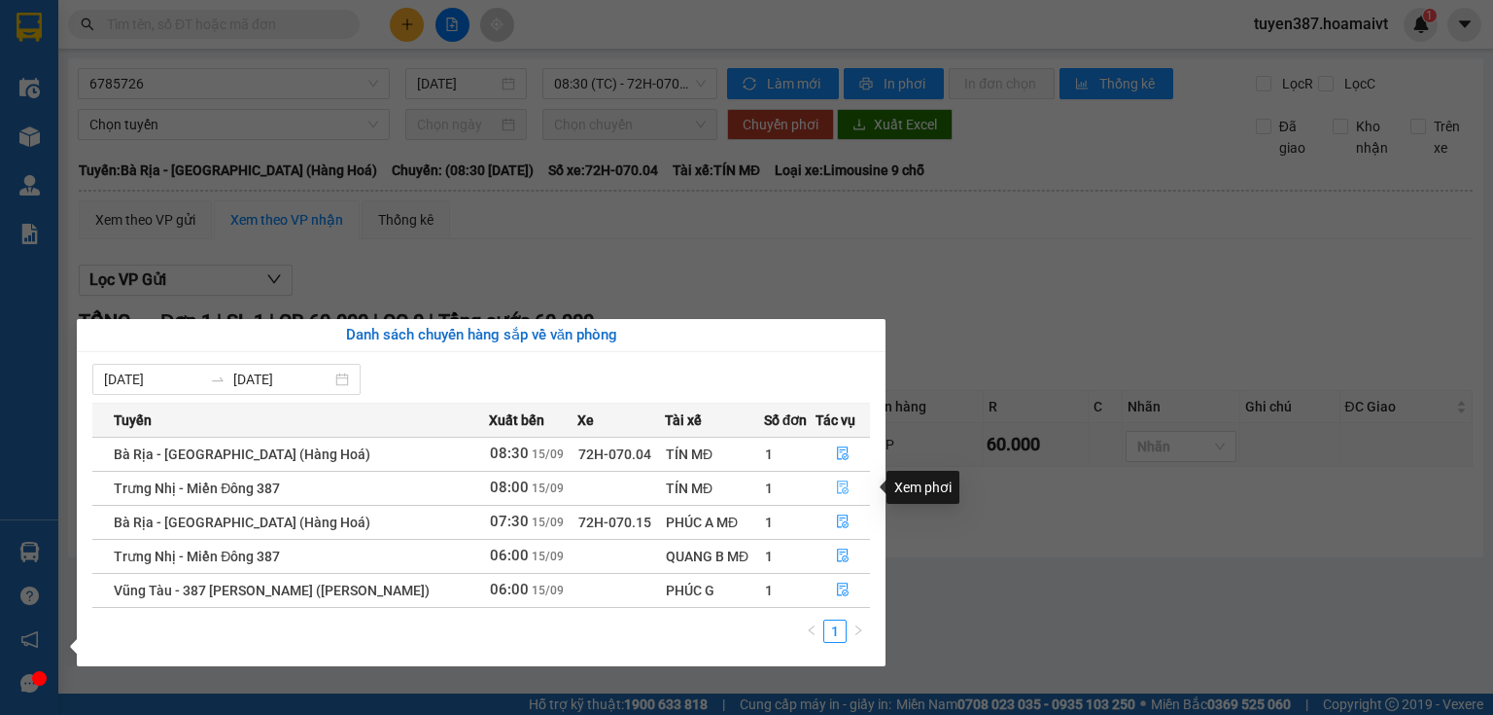
click at [844, 488] on icon "file-done" at bounding box center [843, 488] width 12 height 14
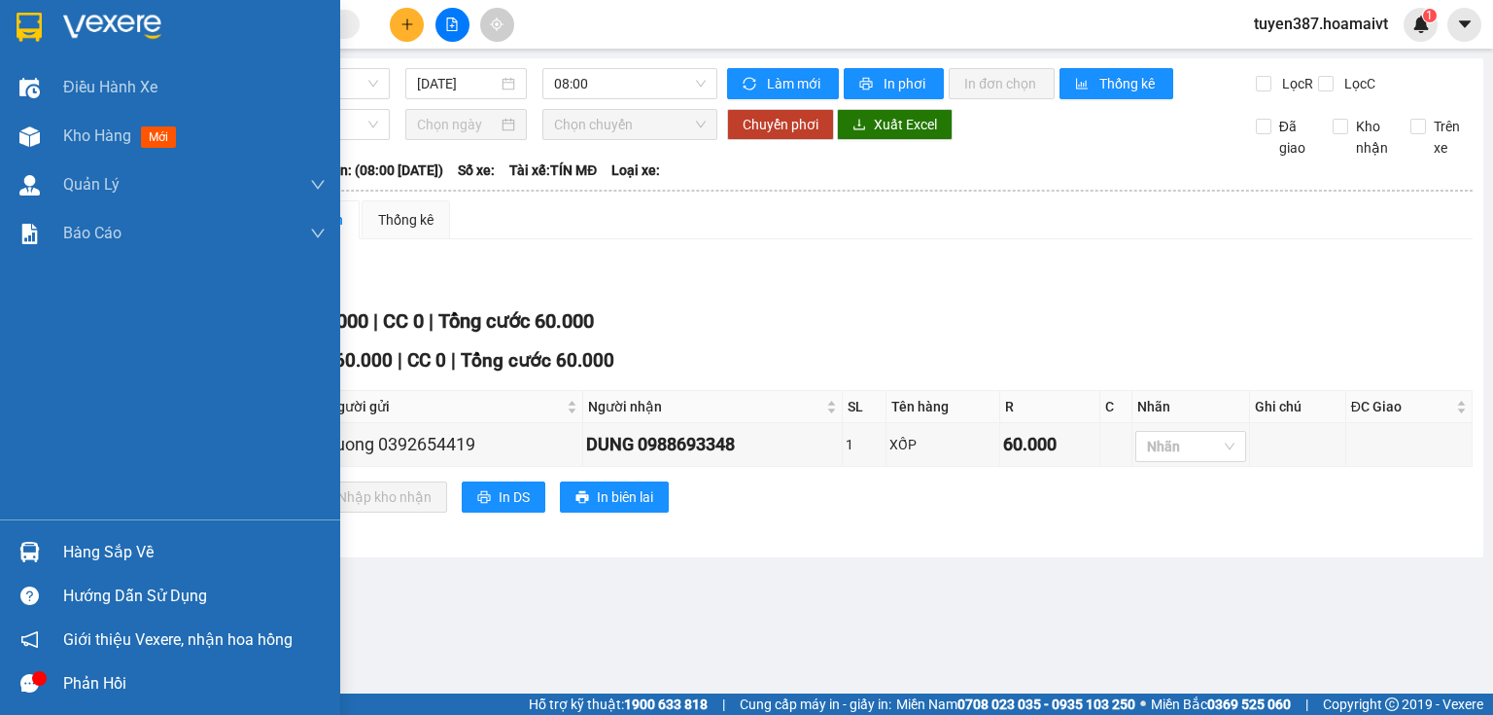
click at [123, 545] on div "Hàng sắp về" at bounding box center [194, 552] width 263 height 29
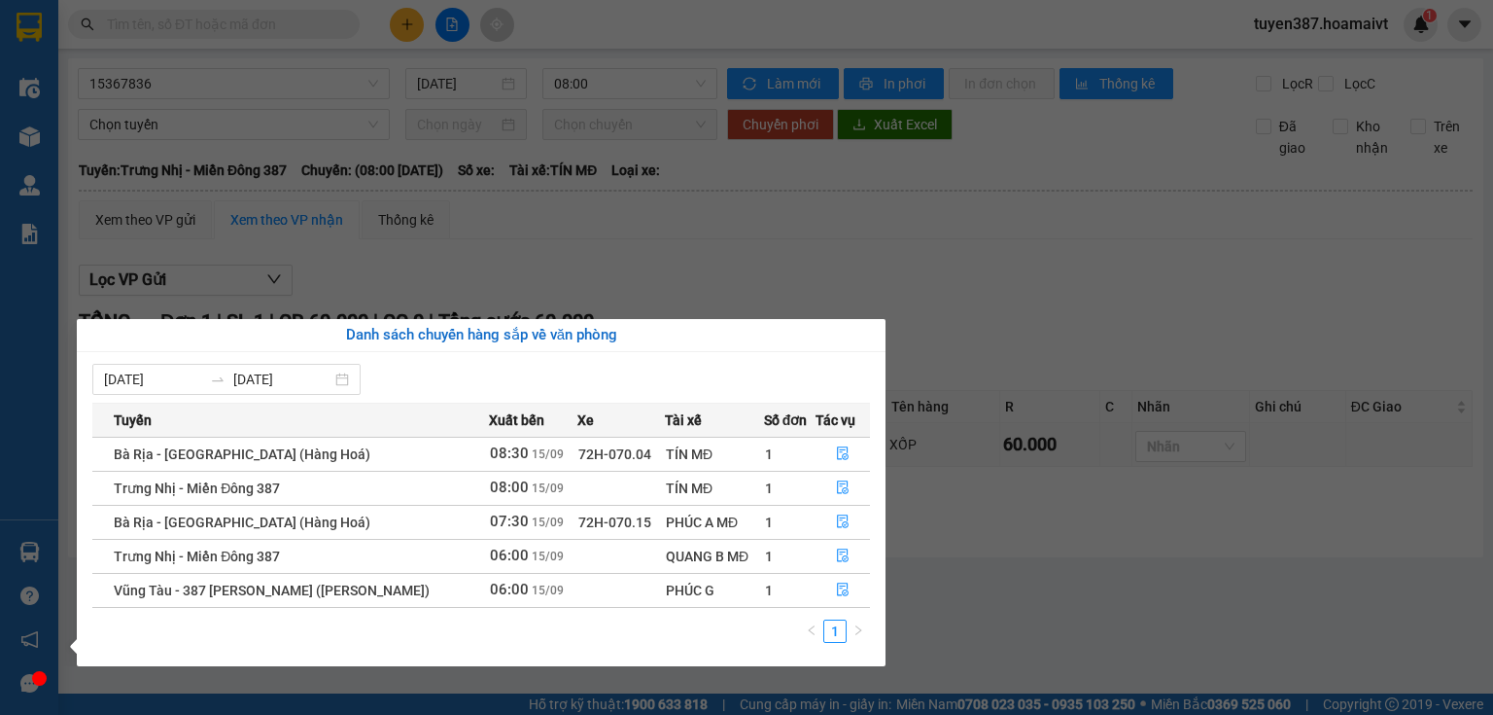
click at [533, 159] on section "Kết quả tìm kiếm ( 0 ) Bộ lọc No Data tuyen387.hoamaivt 1 Điều hành xe Kho hàng…" at bounding box center [746, 357] width 1493 height 715
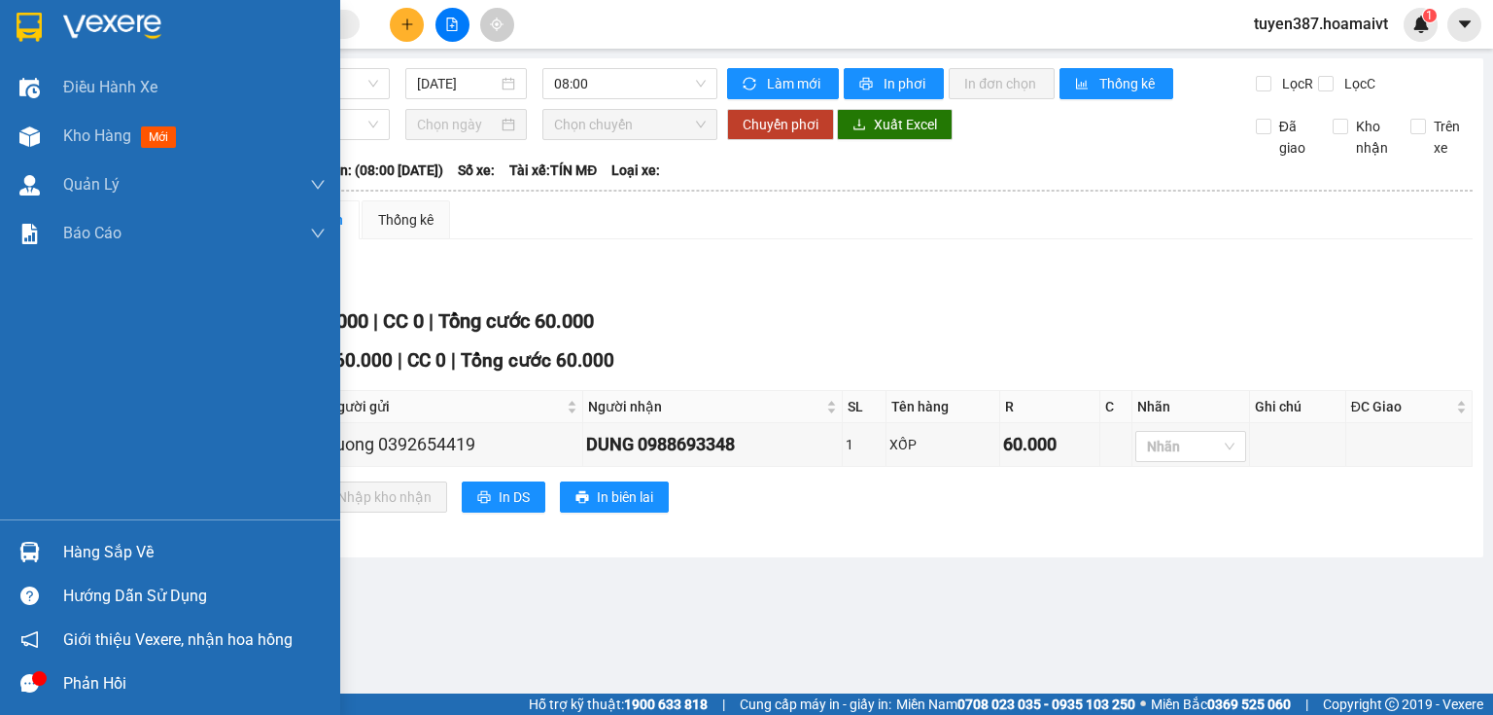
click at [131, 549] on div "Hàng sắp về" at bounding box center [194, 552] width 263 height 29
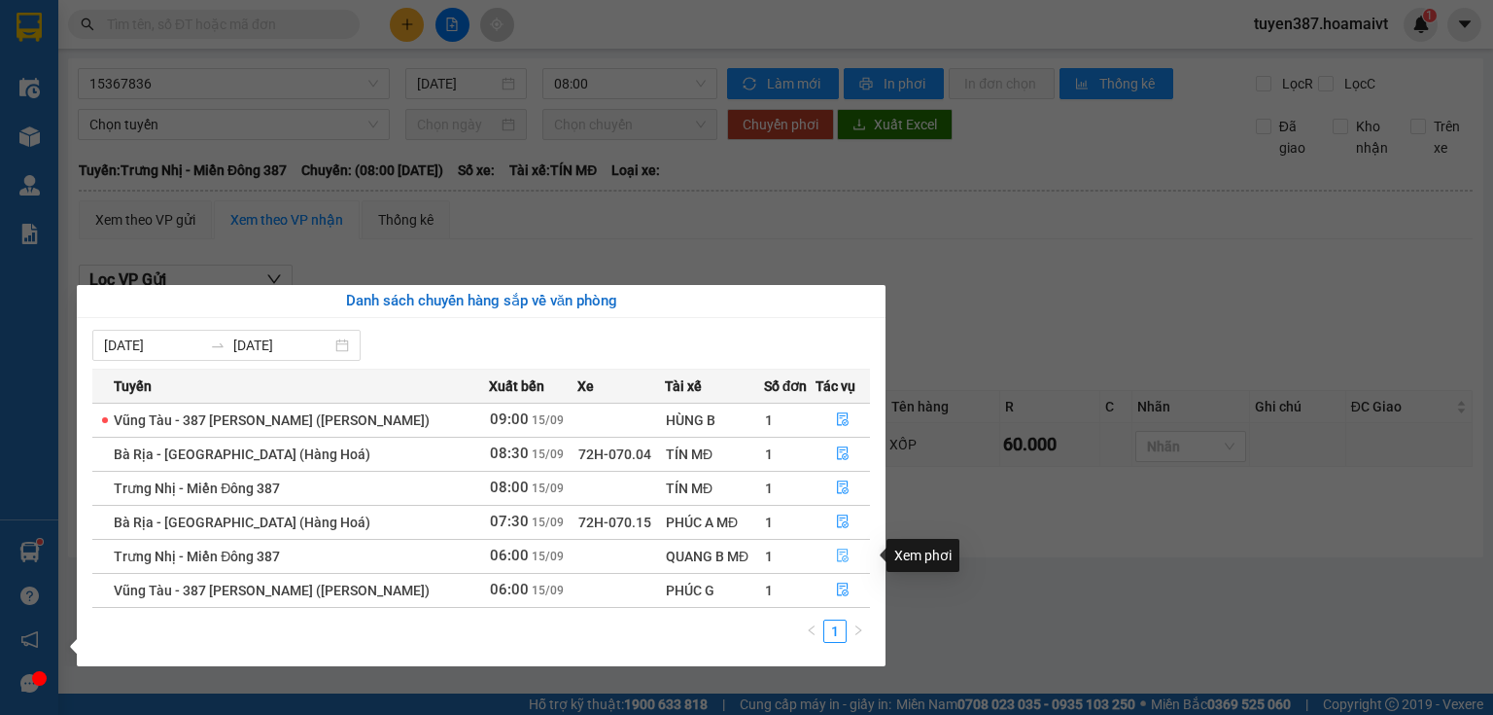
click at [843, 556] on icon "file-done" at bounding box center [843, 556] width 12 height 14
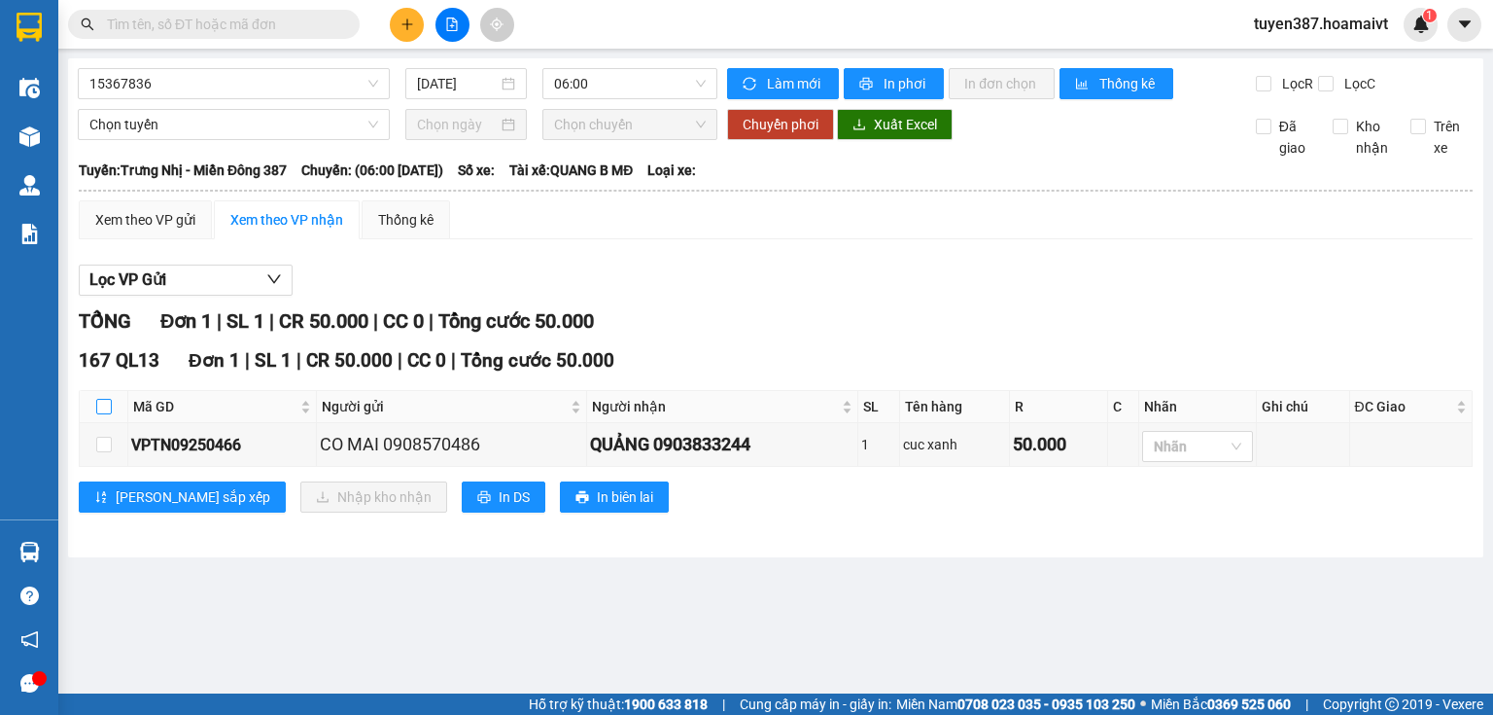
click at [105, 406] on input "checkbox" at bounding box center [104, 407] width 16 height 16
checkbox input "true"
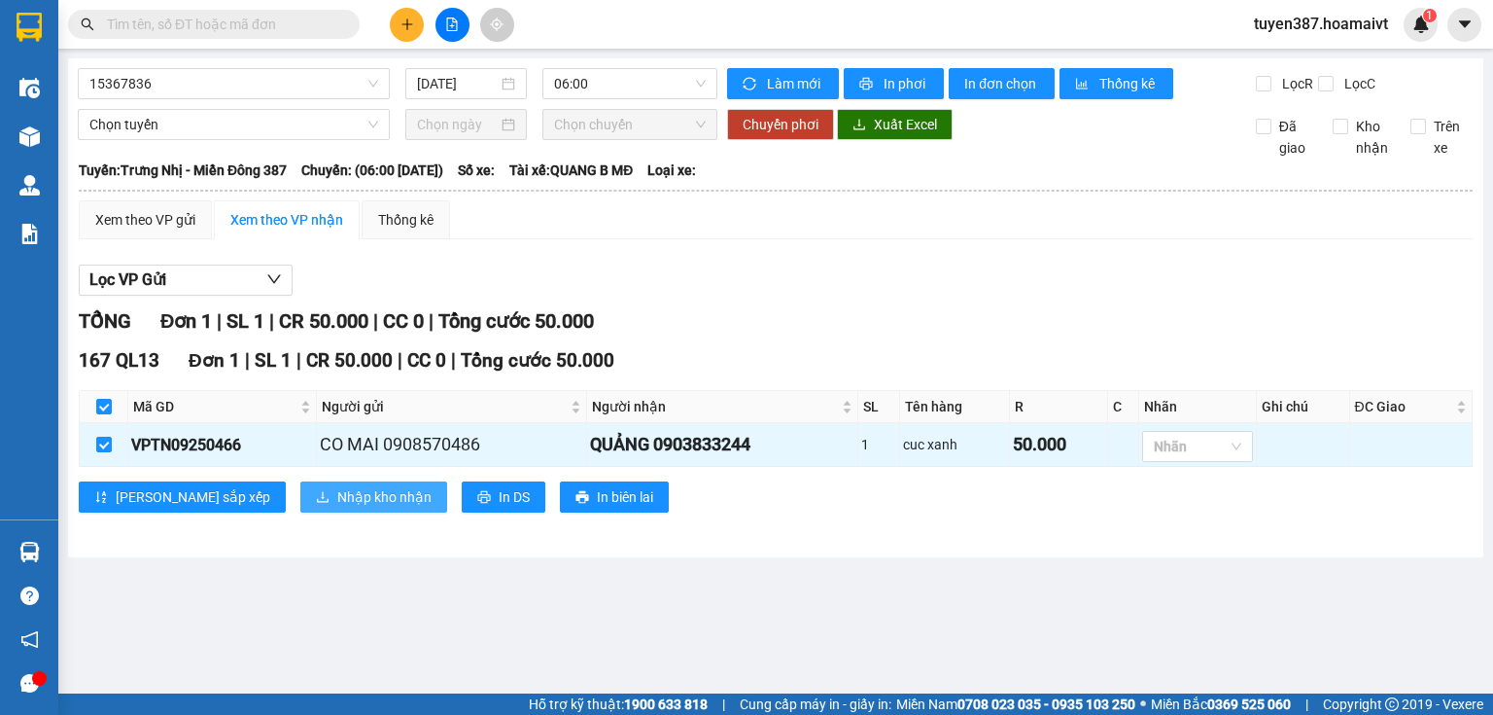
click at [337, 499] on span "Nhập kho nhận" at bounding box center [384, 496] width 94 height 21
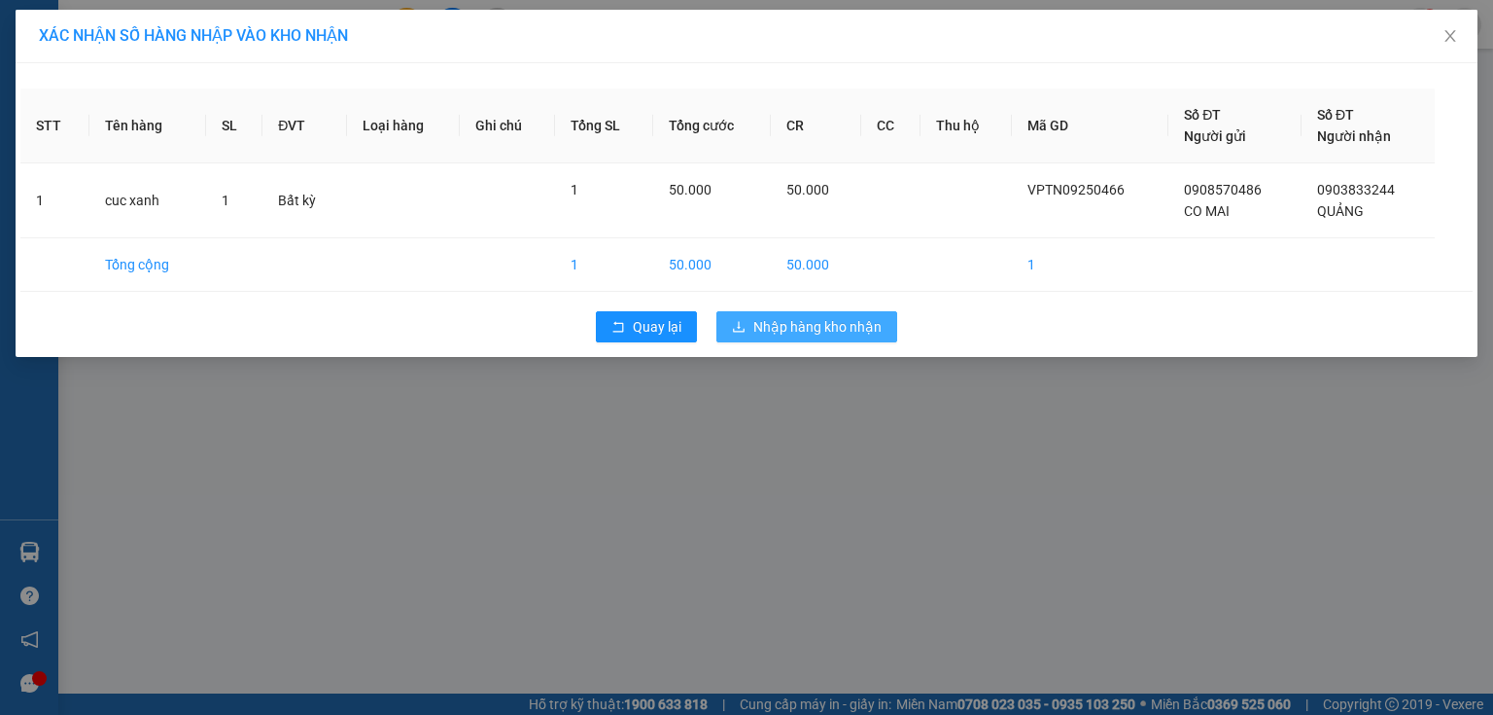
click at [821, 326] on span "Nhập hàng kho nhận" at bounding box center [818, 326] width 128 height 21
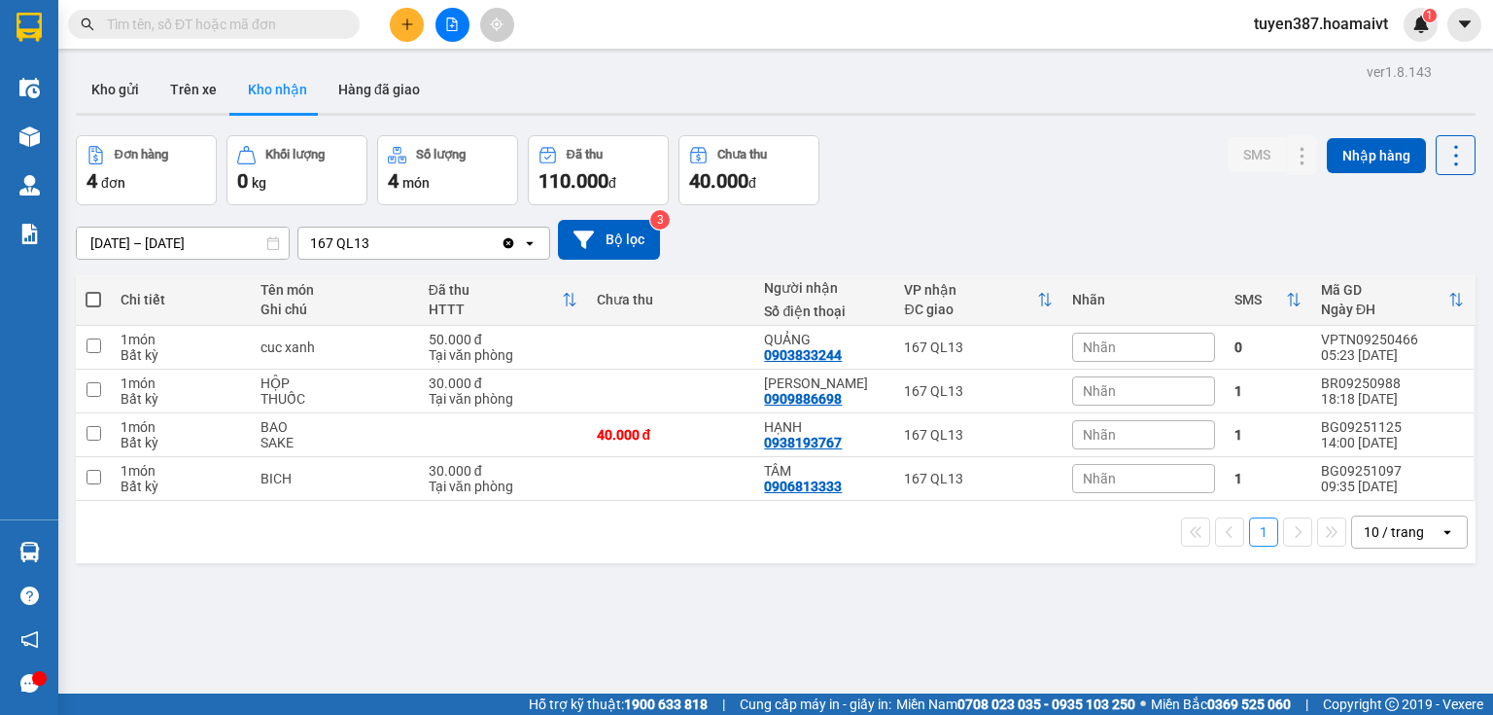
click at [281, 88] on button "Kho nhận" at bounding box center [277, 89] width 90 height 47
click at [140, 236] on input "[DATE] – [DATE]" at bounding box center [183, 243] width 212 height 31
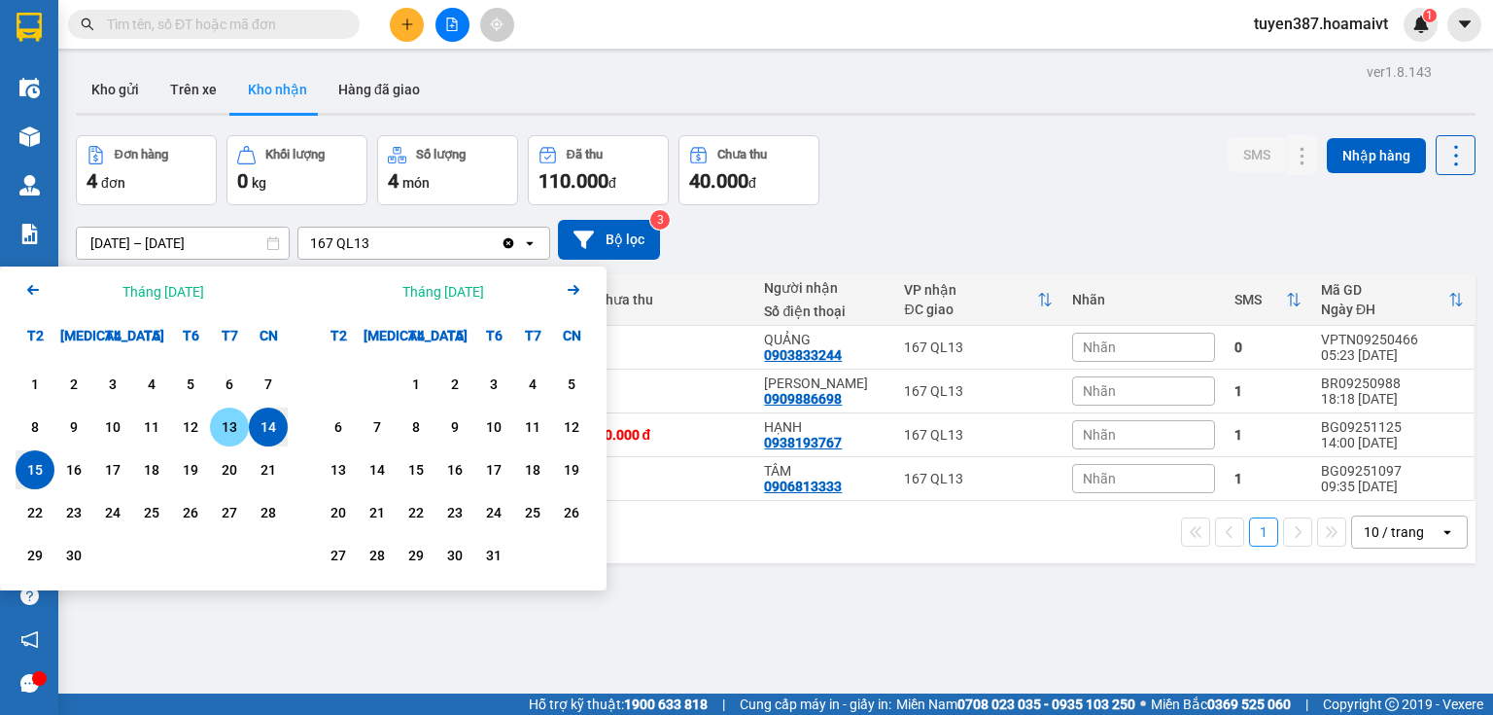
click at [229, 432] on div "13" at bounding box center [229, 426] width 27 height 23
click at [229, 431] on div "13" at bounding box center [229, 426] width 27 height 23
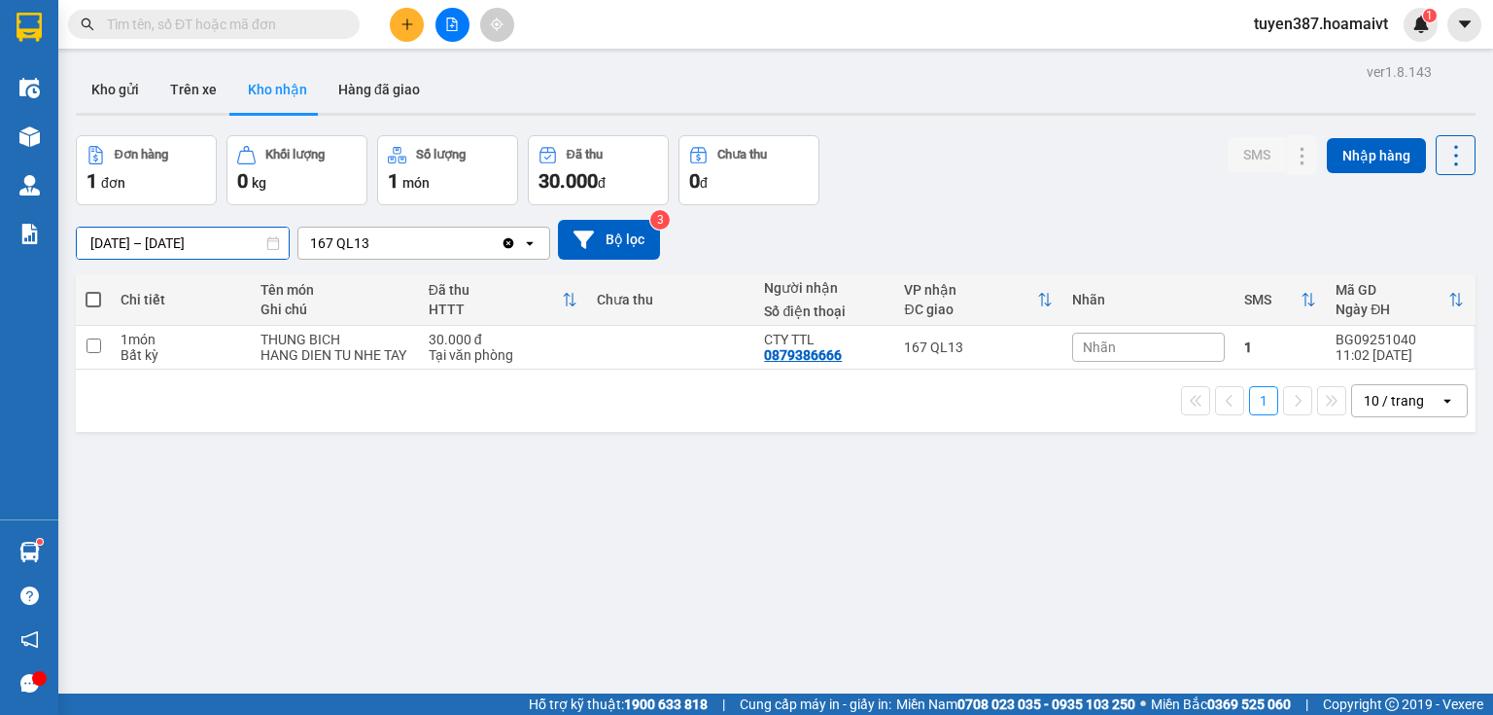
click at [131, 236] on input "[DATE] – [DATE]" at bounding box center [183, 243] width 212 height 31
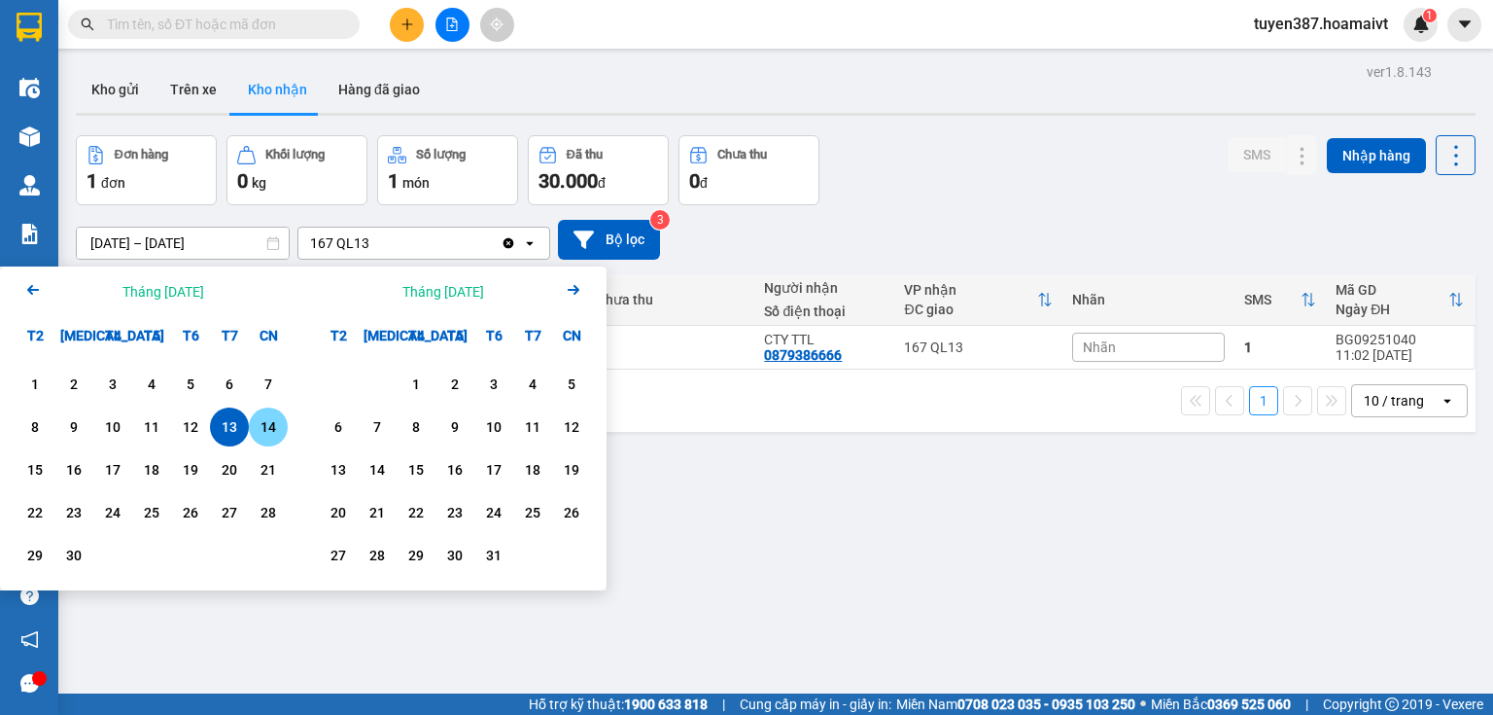
click at [268, 426] on div "14" at bounding box center [268, 426] width 27 height 23
click at [267, 426] on div "14" at bounding box center [268, 426] width 27 height 23
type input "[DATE] – [DATE]"
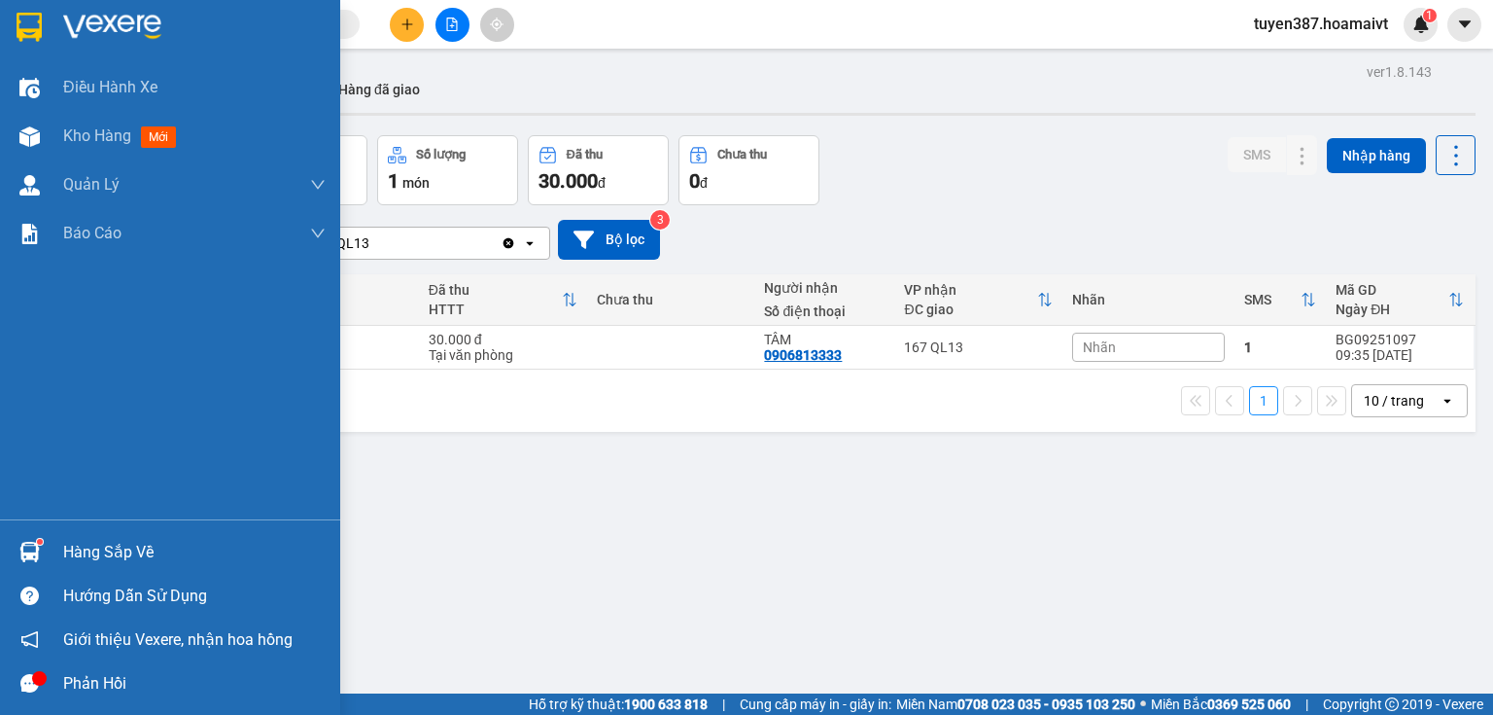
click at [59, 555] on div "Hàng sắp về" at bounding box center [170, 552] width 340 height 44
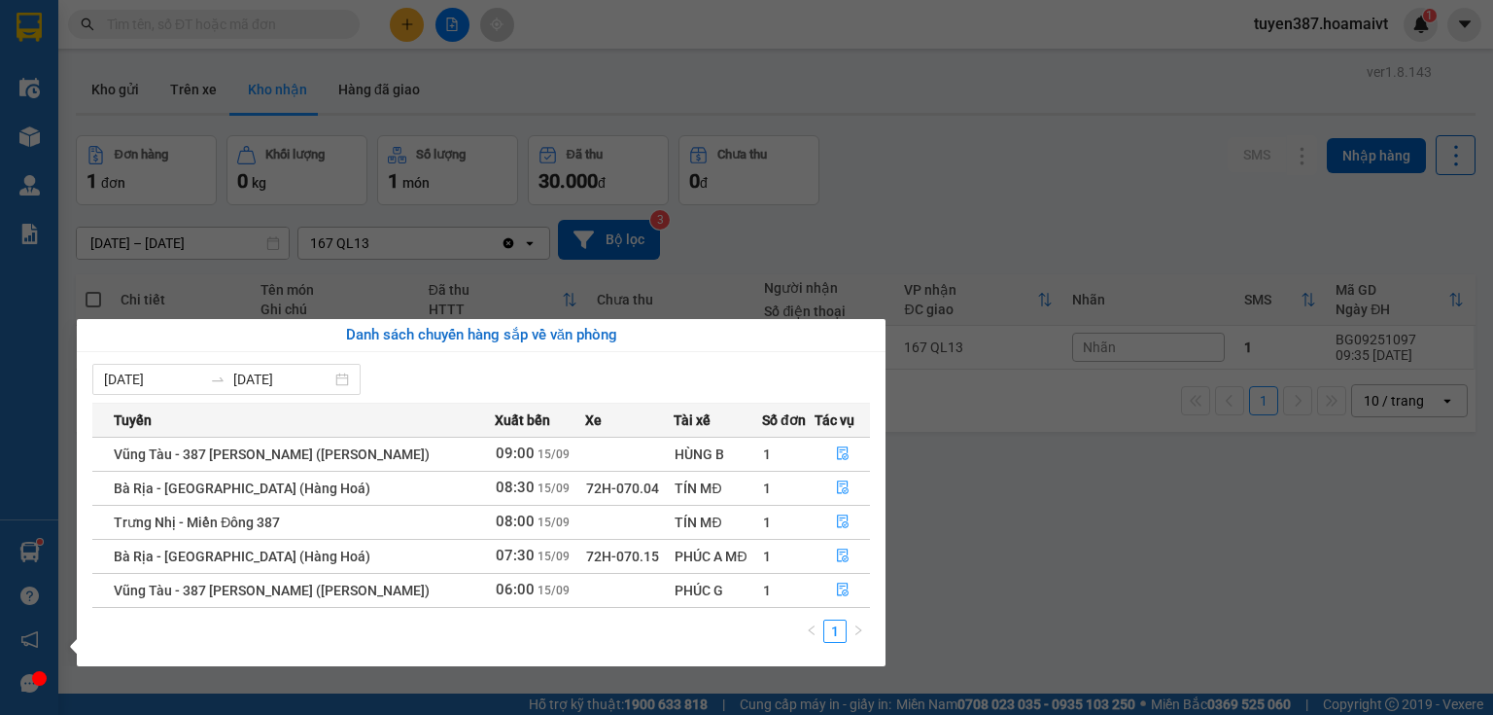
click at [970, 148] on section "Kết quả tìm kiếm ( 0 ) Bộ lọc No Data tuyen387.hoamaivt 1 Điều hành xe Kho hàng…" at bounding box center [746, 357] width 1493 height 715
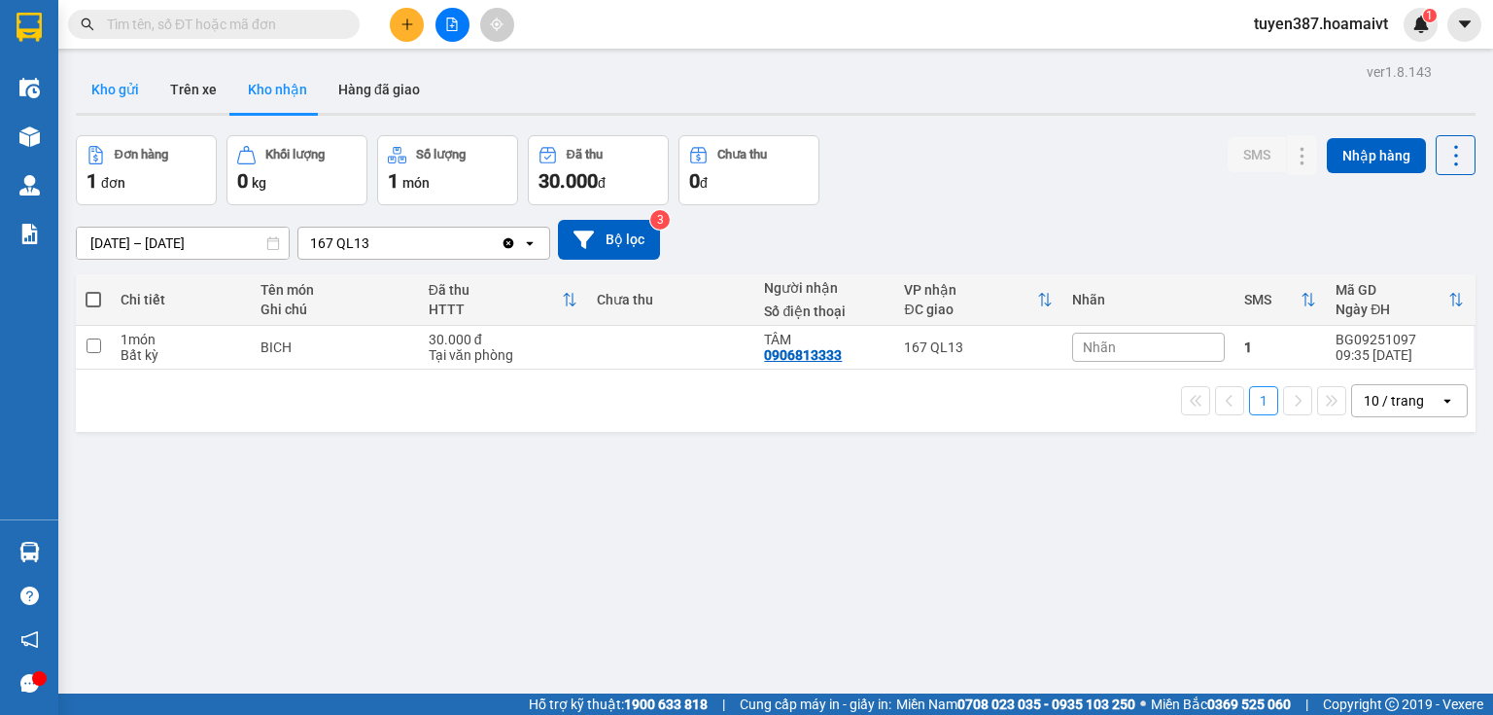
click at [120, 93] on button "Kho gửi" at bounding box center [115, 89] width 79 height 47
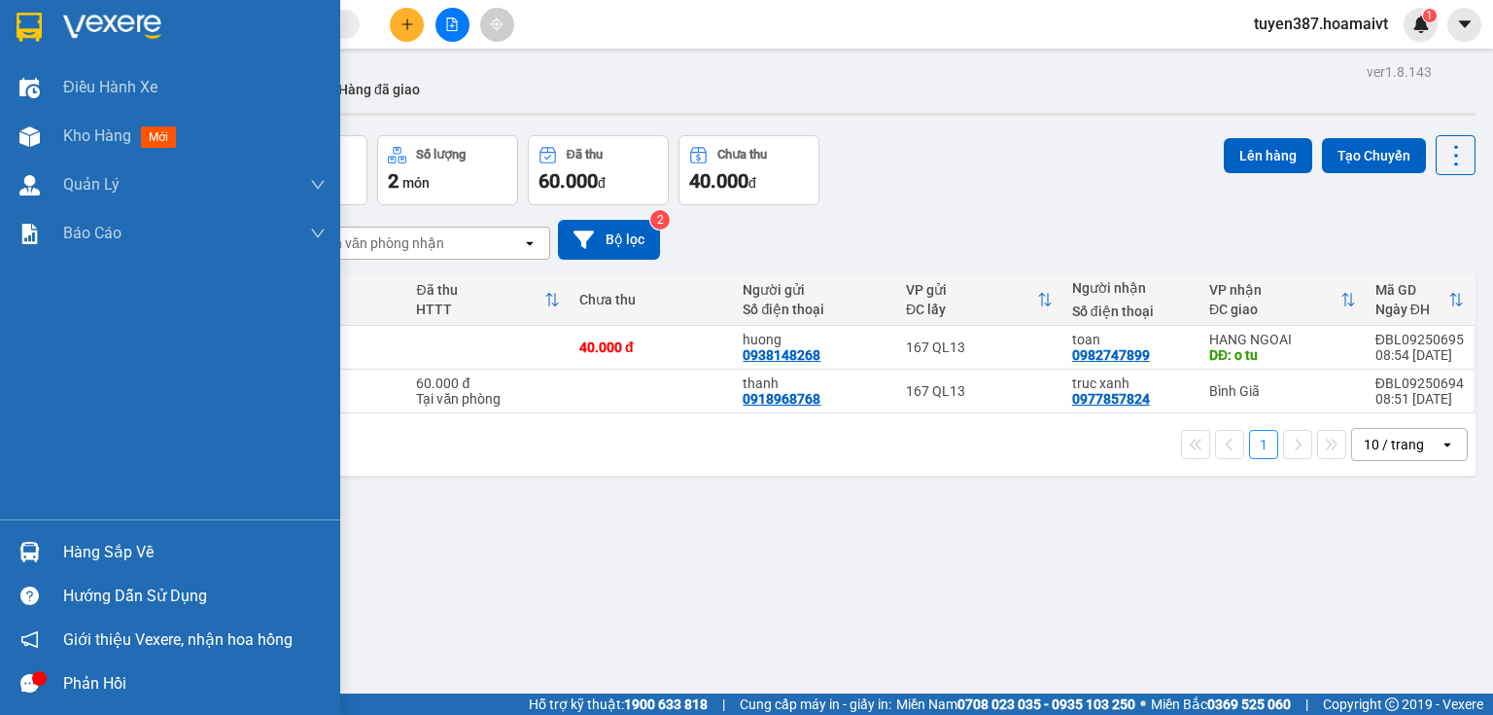
click at [114, 540] on div "Hàng sắp về" at bounding box center [194, 552] width 263 height 29
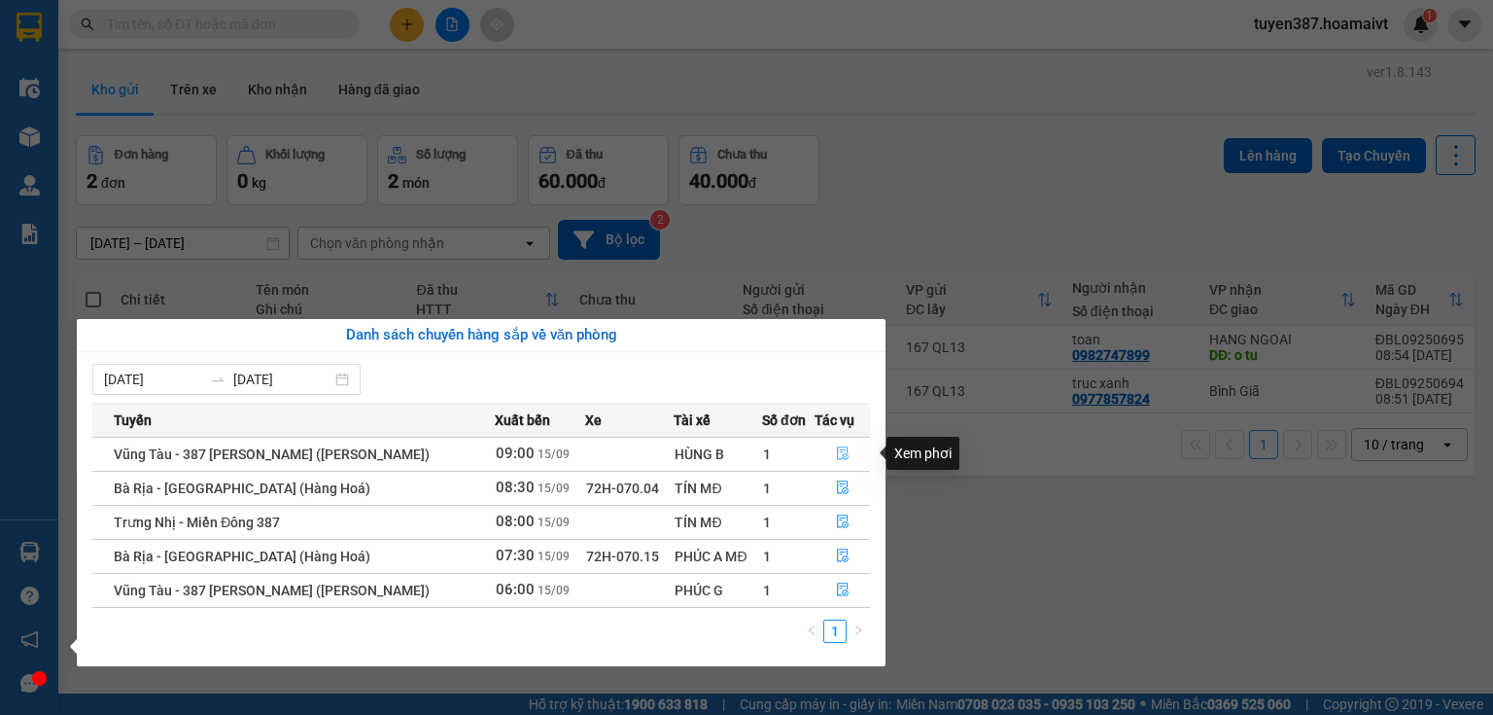
click at [840, 444] on button "button" at bounding box center [842, 454] width 53 height 31
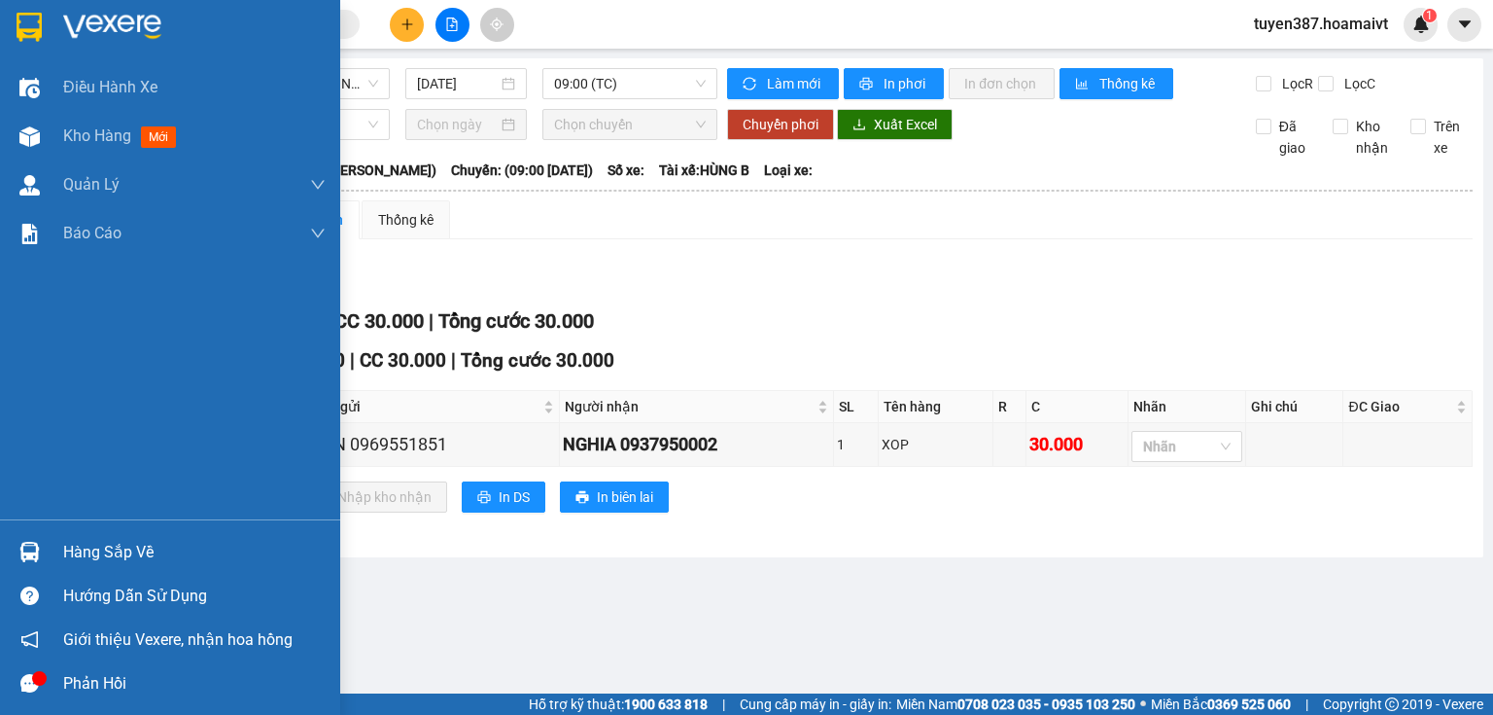
click at [121, 560] on div "Hàng sắp về" at bounding box center [194, 552] width 263 height 29
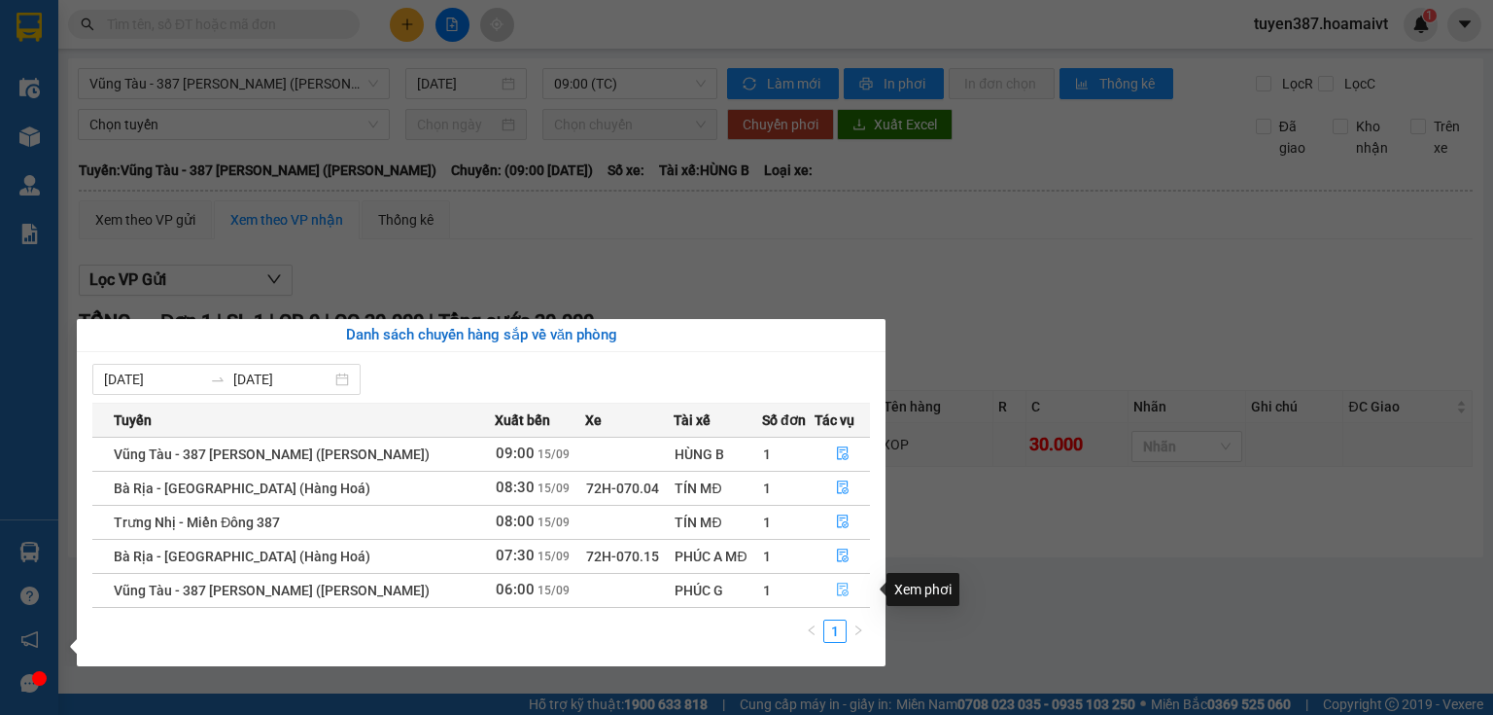
click at [836, 586] on icon "file-done" at bounding box center [843, 589] width 14 height 14
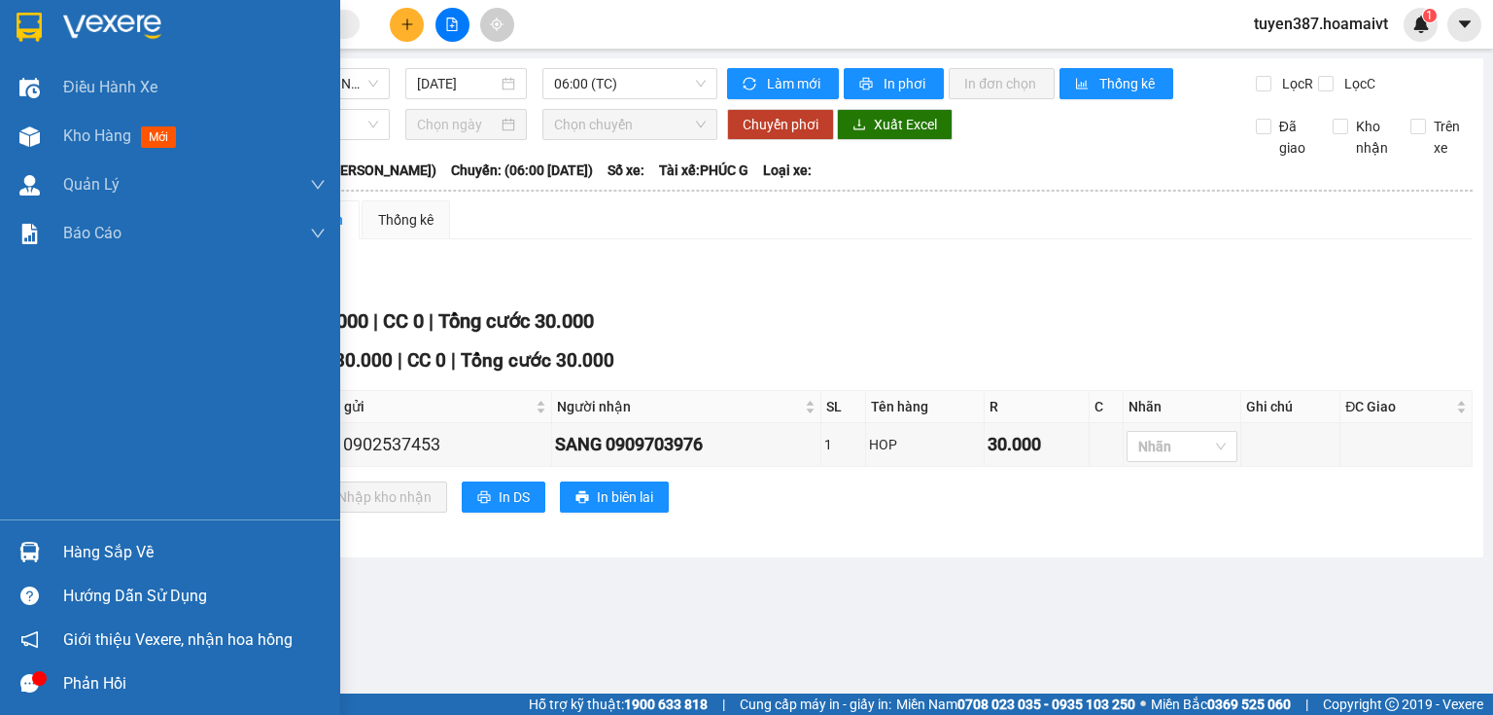
click at [128, 544] on div "Hàng sắp về" at bounding box center [194, 552] width 263 height 29
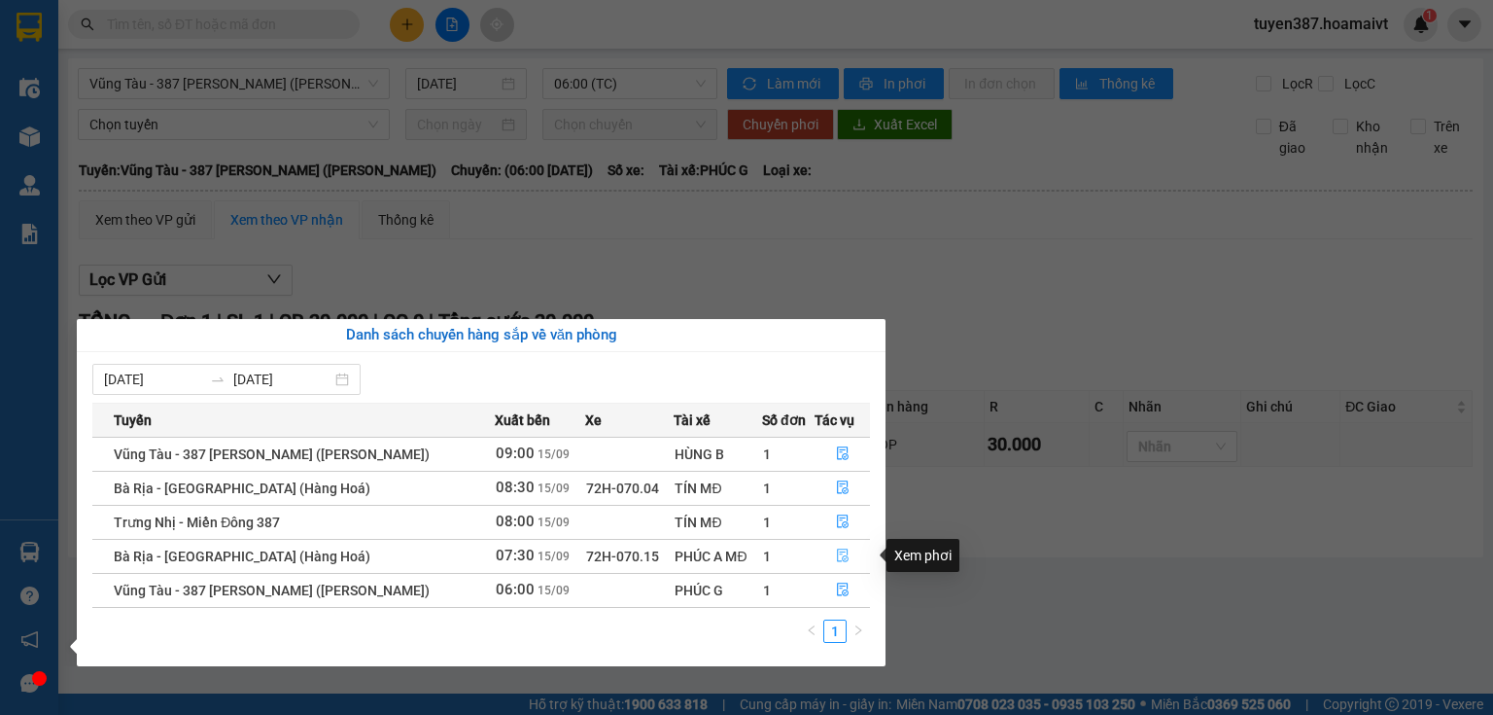
click at [837, 558] on icon "file-done" at bounding box center [843, 555] width 14 height 14
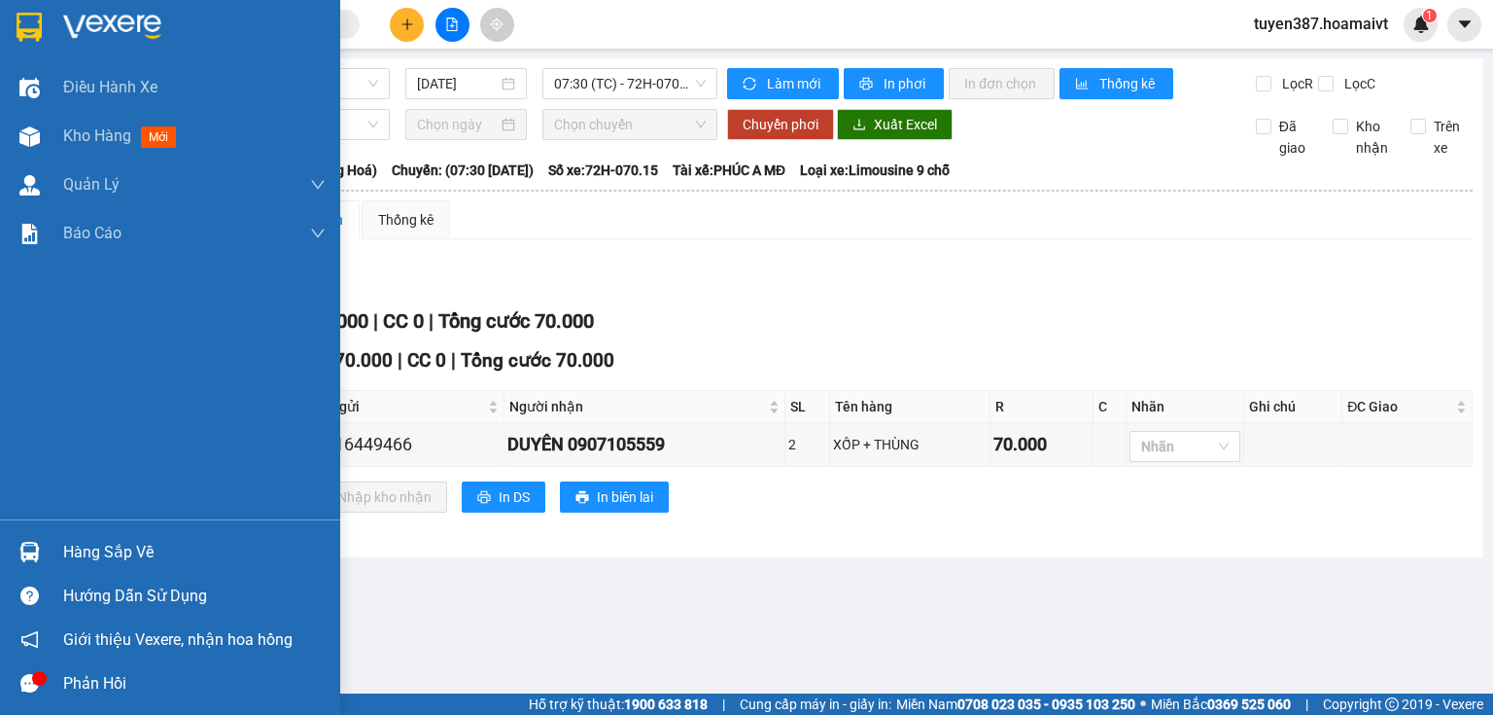
click at [119, 551] on div "Hàng sắp về" at bounding box center [194, 552] width 263 height 29
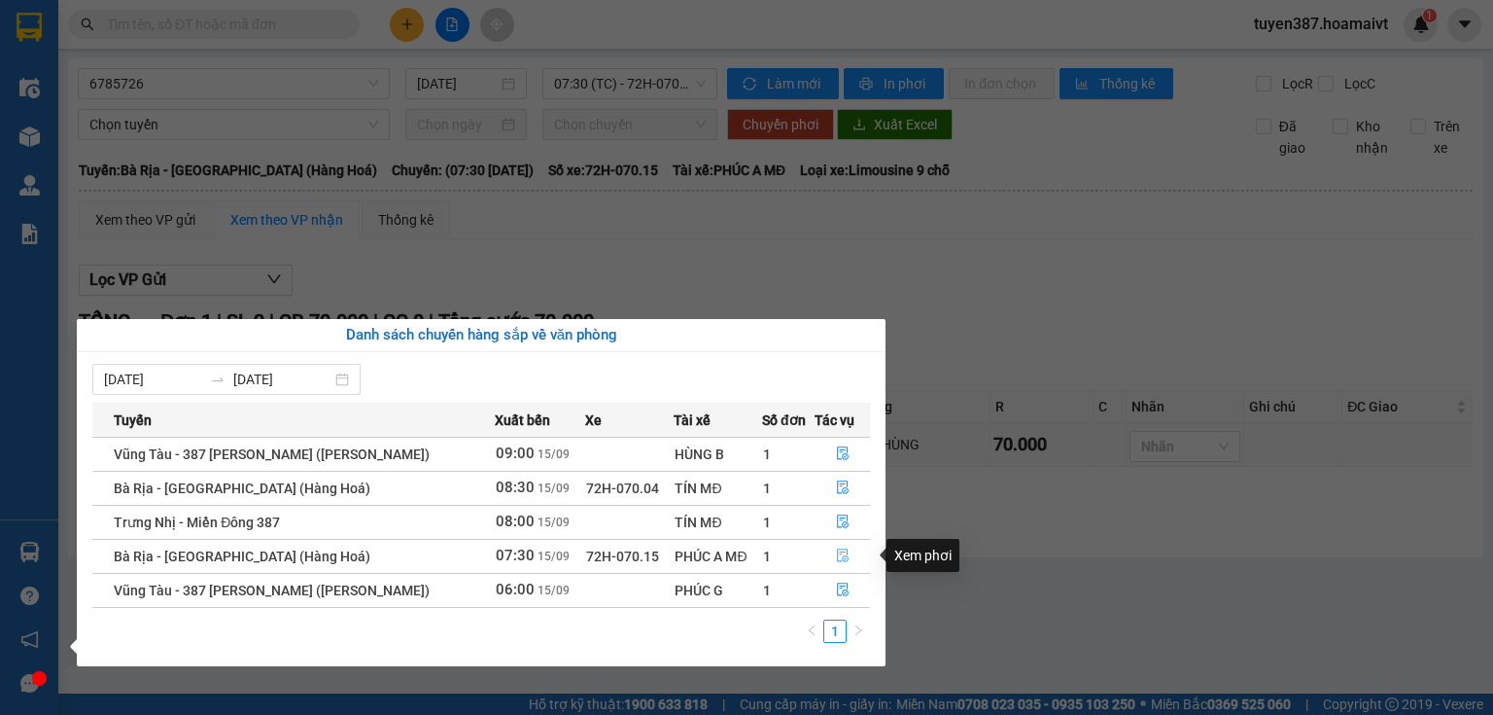
click at [841, 556] on icon "file-done" at bounding box center [843, 555] width 14 height 14
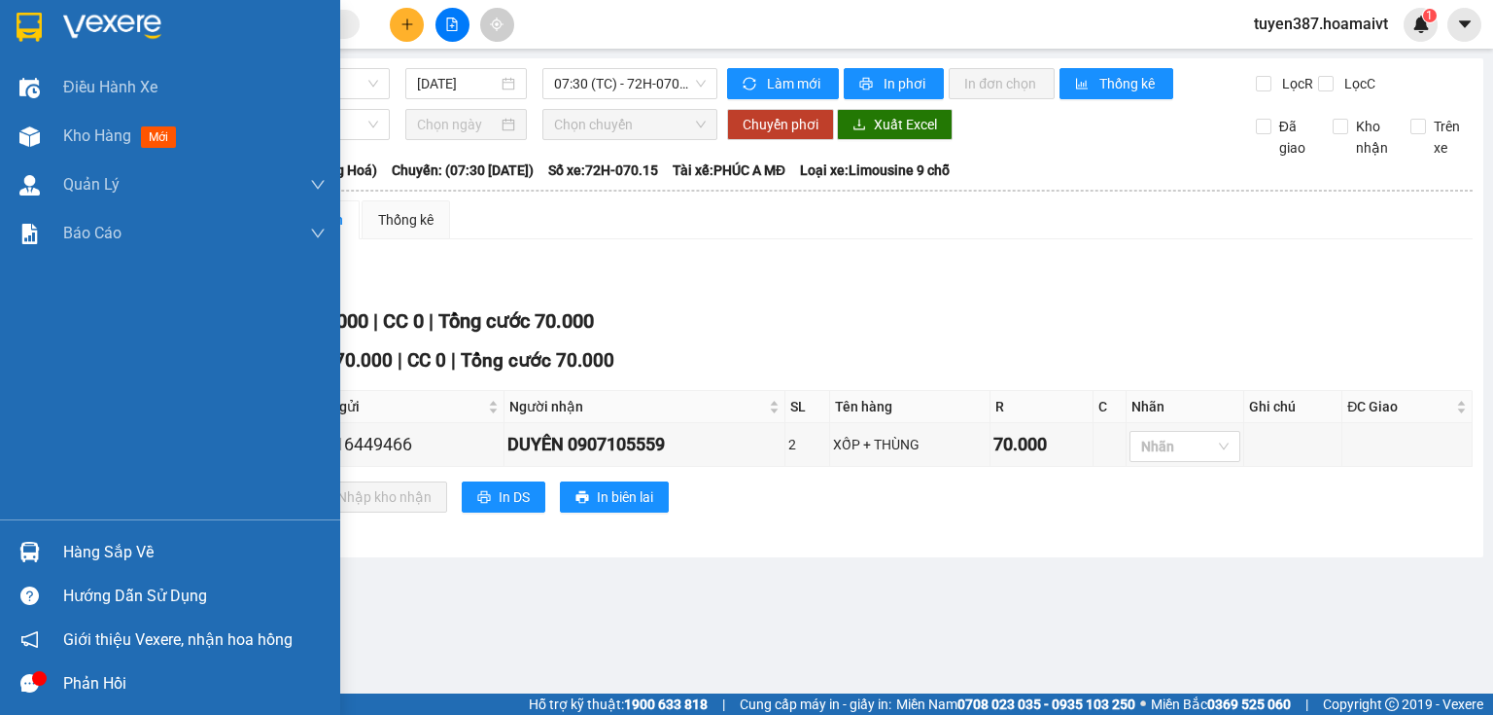
click at [145, 548] on div "Hàng sắp về" at bounding box center [194, 552] width 263 height 29
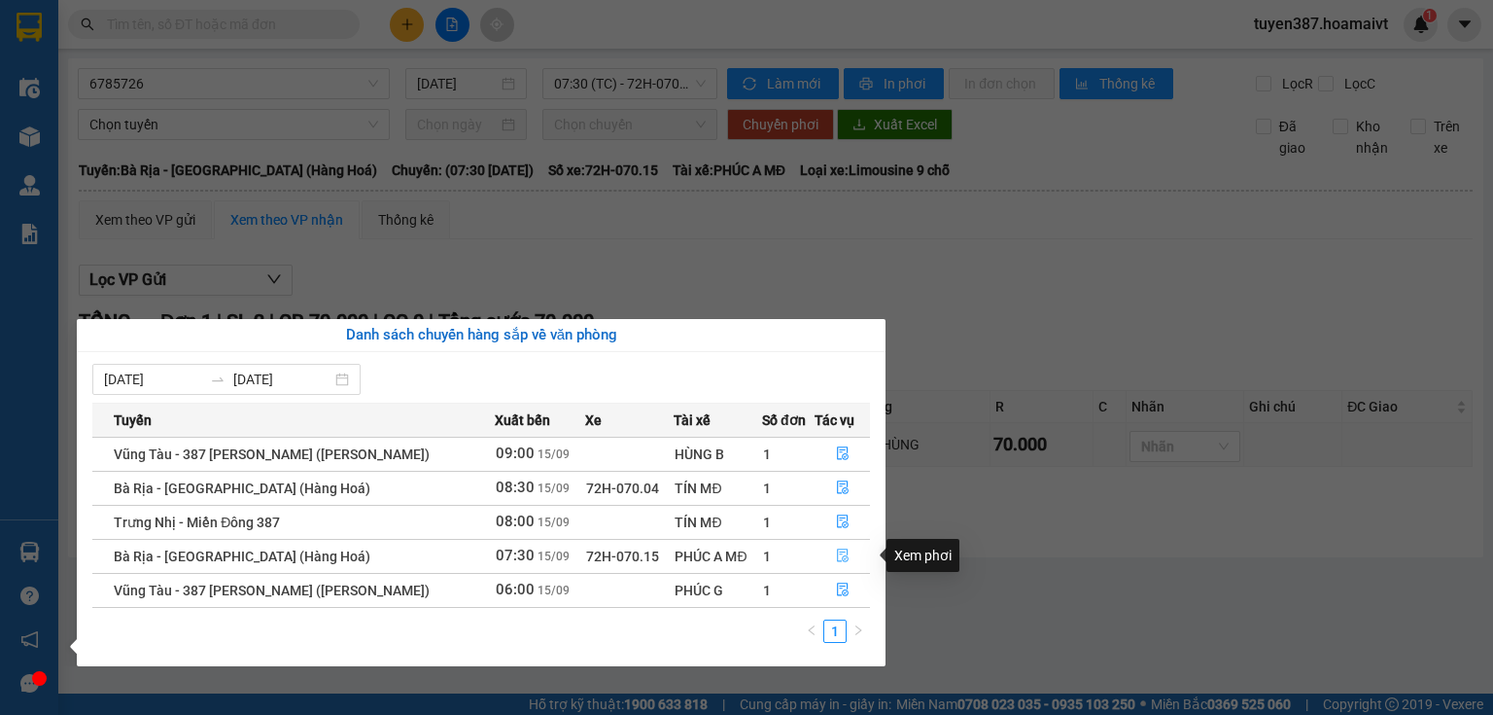
click at [840, 556] on icon "file-done" at bounding box center [843, 555] width 14 height 14
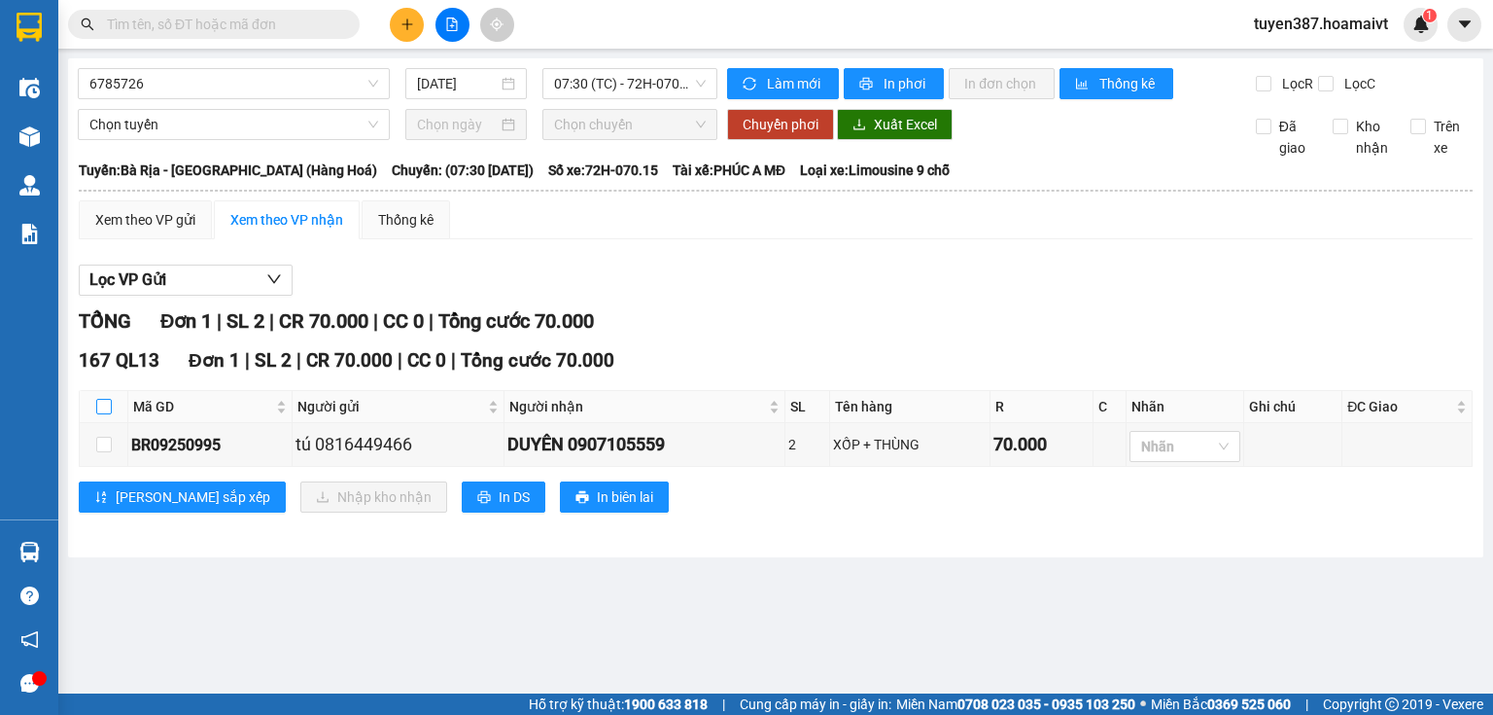
click at [102, 408] on input "checkbox" at bounding box center [104, 407] width 16 height 16
checkbox input "true"
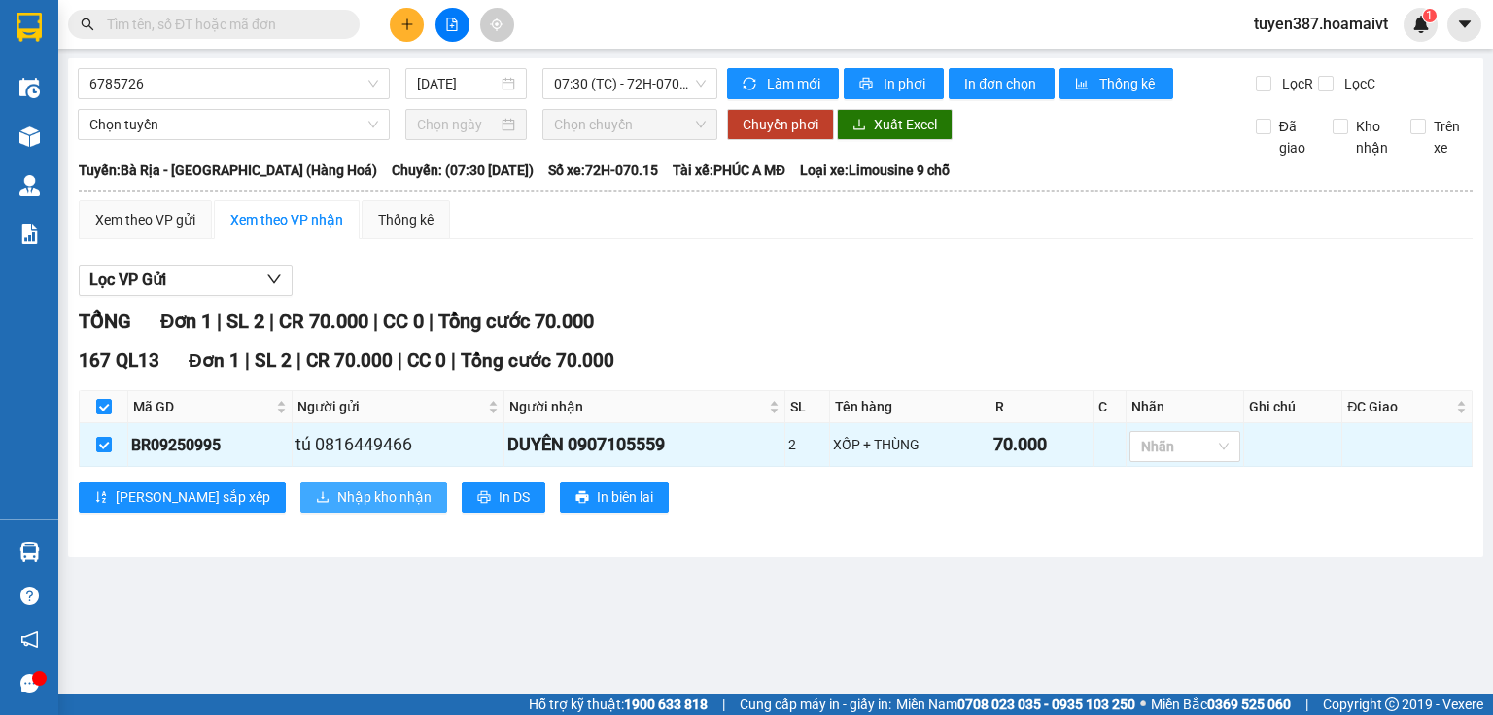
click at [337, 498] on span "Nhập kho nhận" at bounding box center [384, 496] width 94 height 21
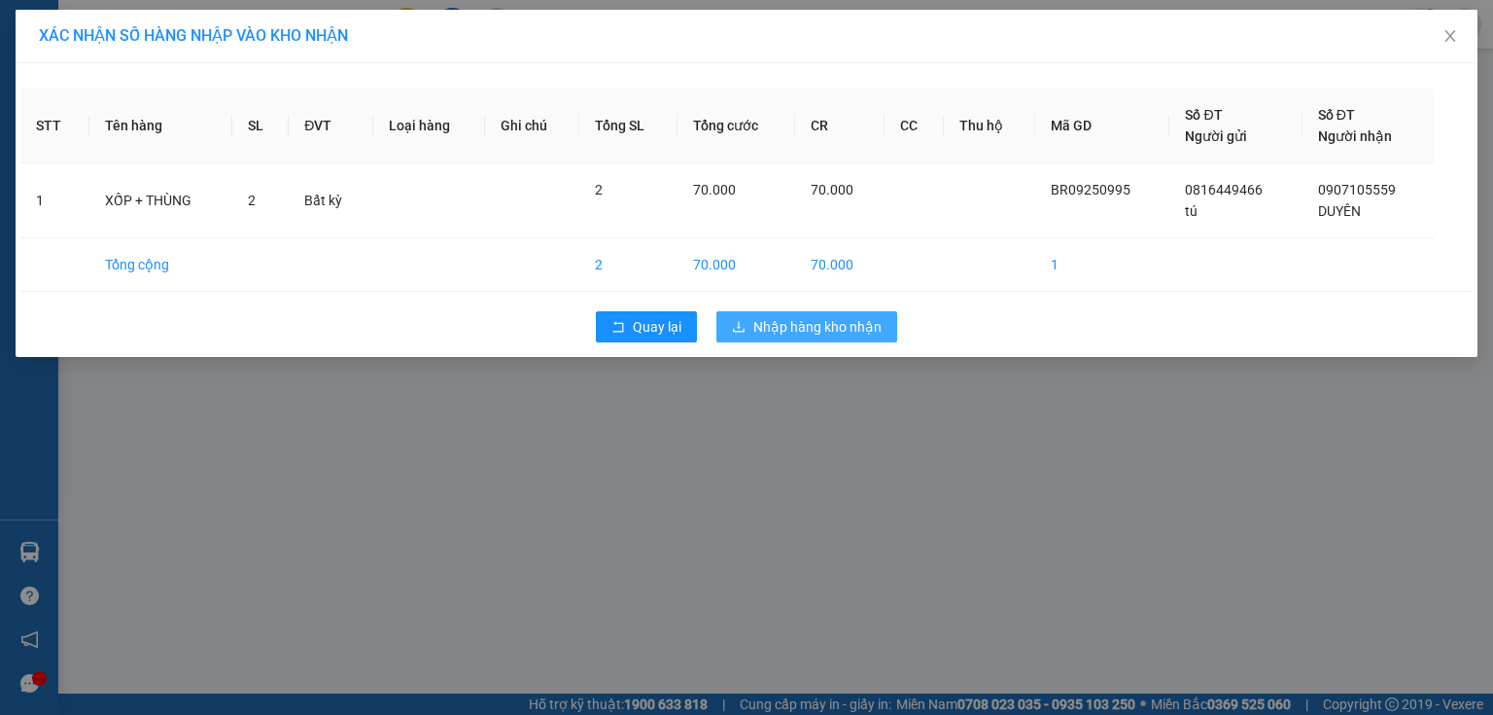
click at [794, 326] on span "Nhập hàng kho nhận" at bounding box center [818, 326] width 128 height 21
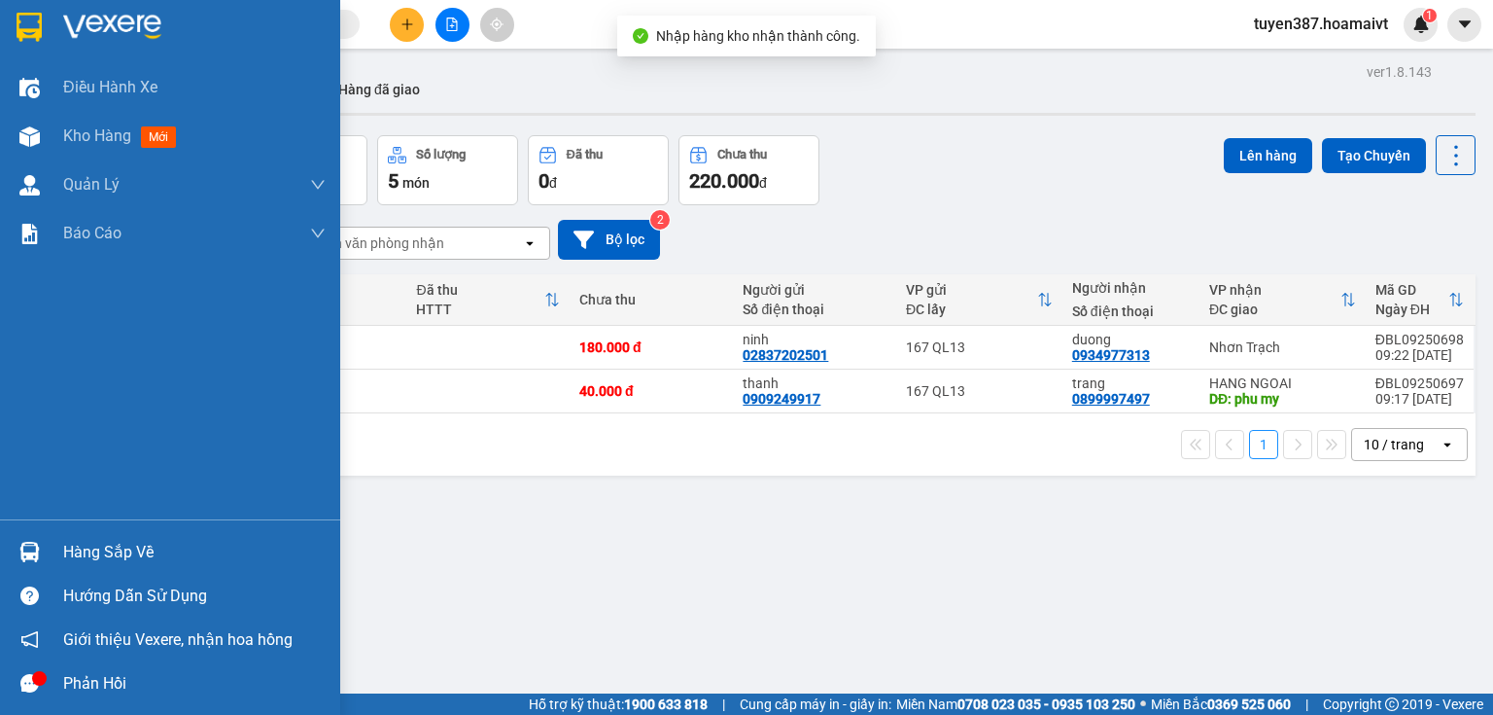
click at [113, 560] on div "Hàng sắp về" at bounding box center [194, 552] width 263 height 29
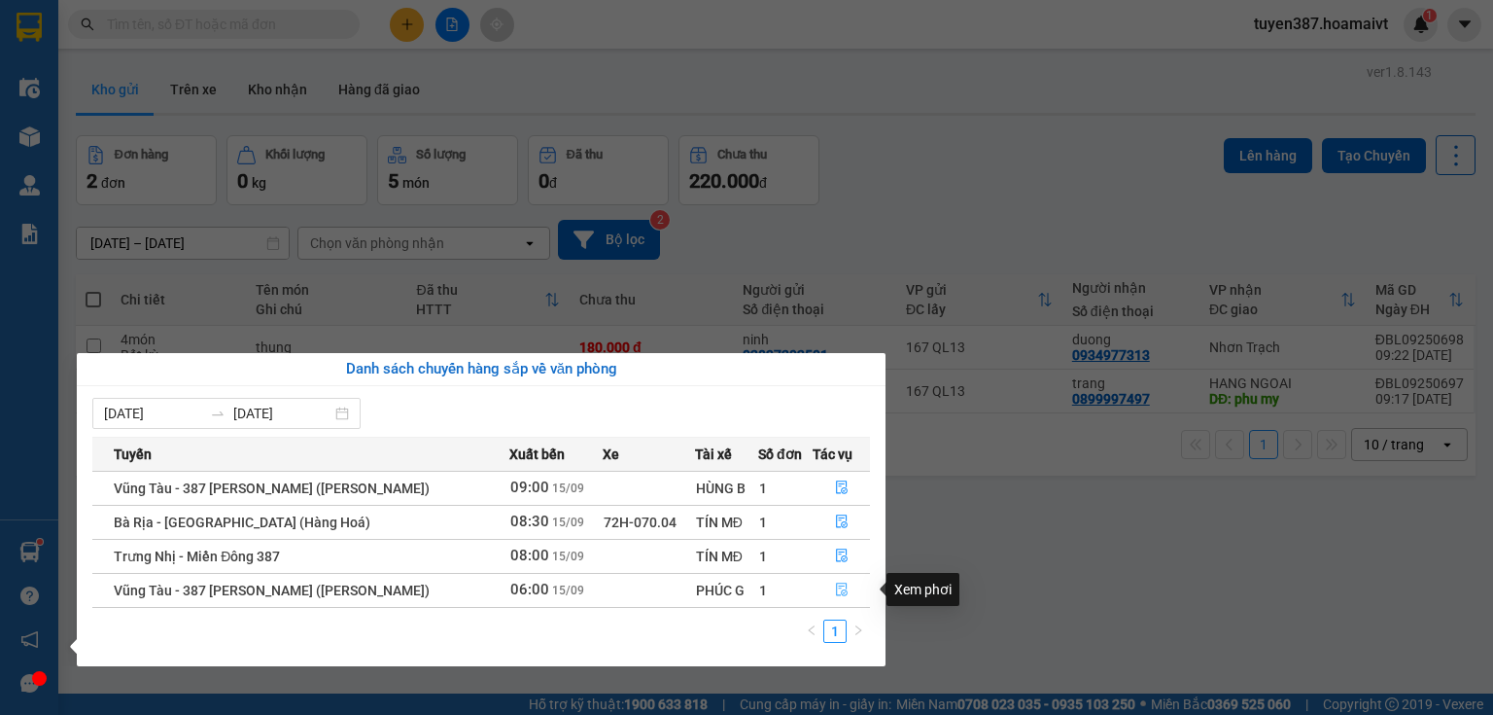
click at [836, 586] on icon "file-done" at bounding box center [842, 590] width 12 height 14
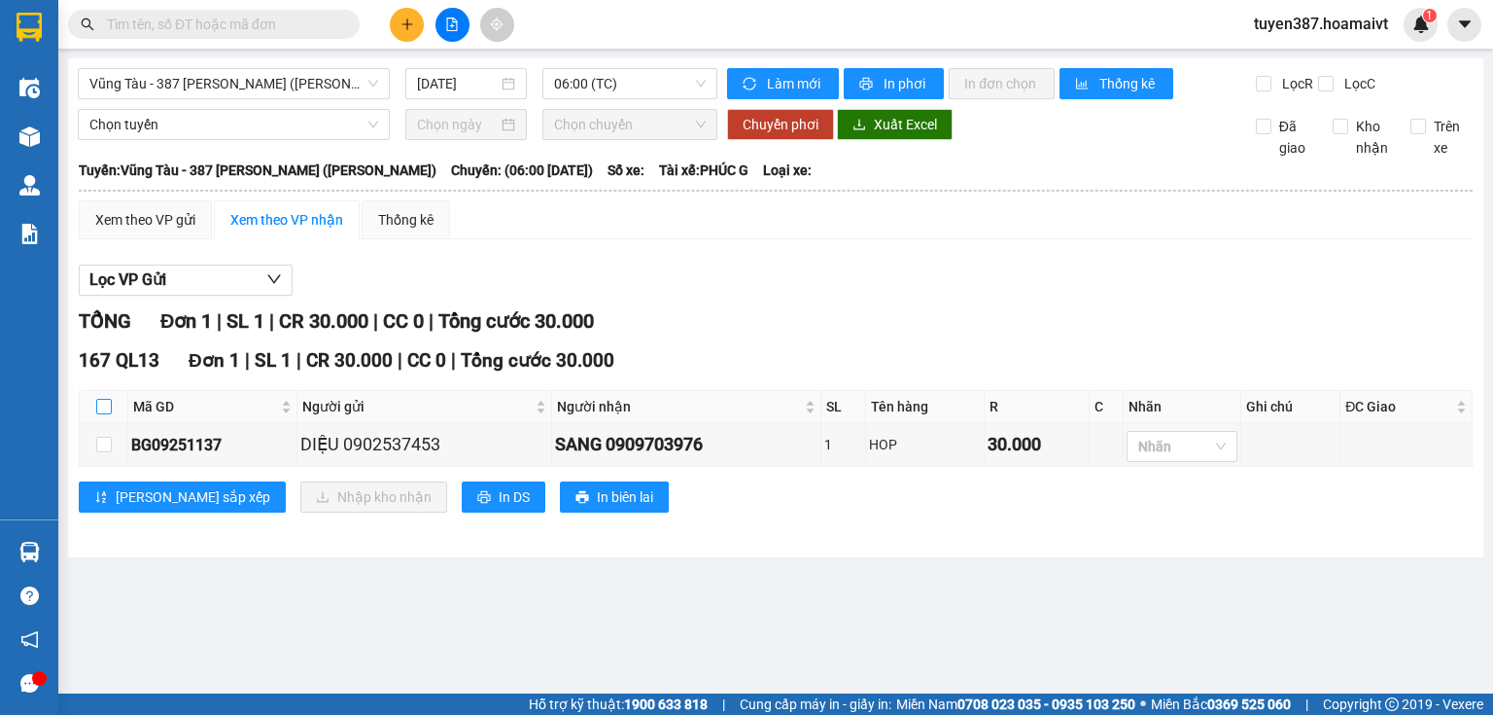
click at [108, 409] on input "checkbox" at bounding box center [104, 407] width 16 height 16
checkbox input "true"
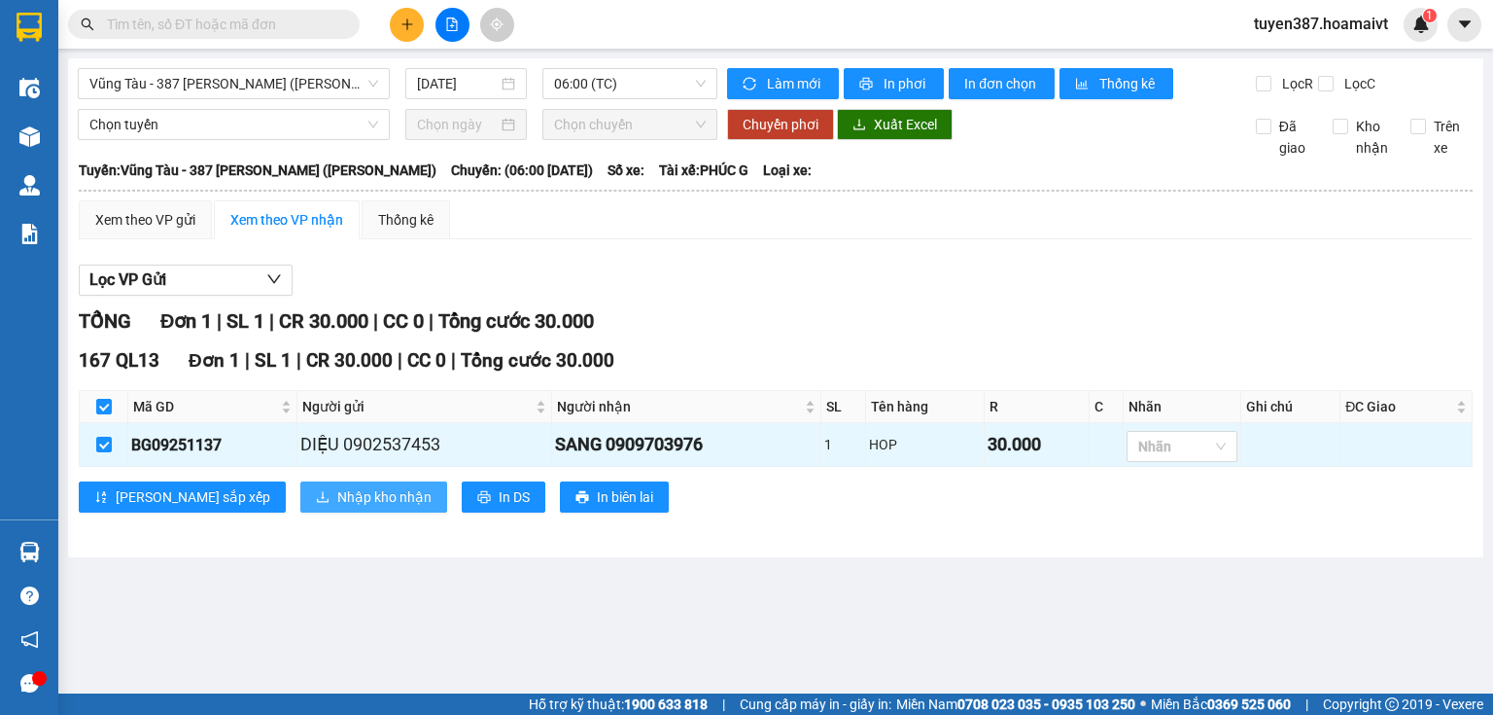
click at [337, 494] on span "Nhập kho nhận" at bounding box center [384, 496] width 94 height 21
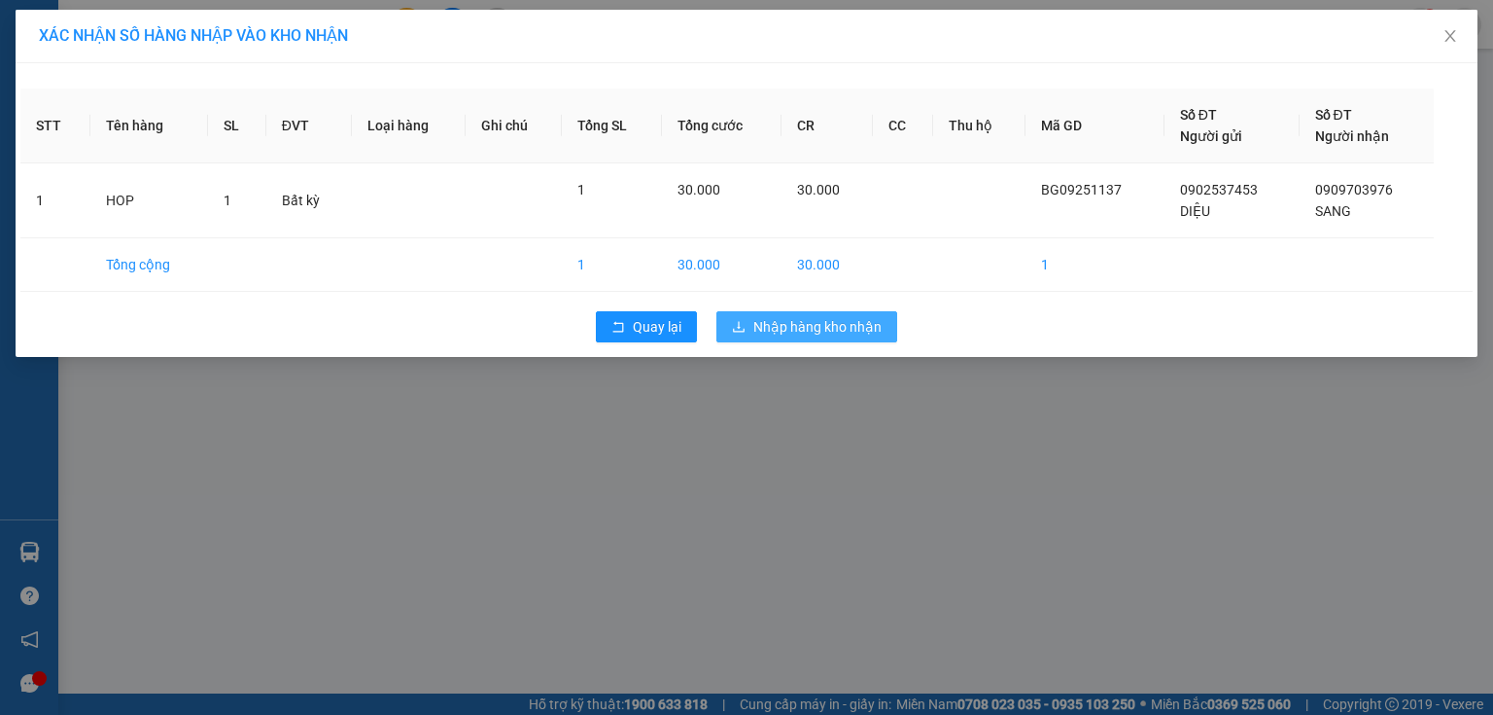
click at [841, 324] on span "Nhập hàng kho nhận" at bounding box center [818, 326] width 128 height 21
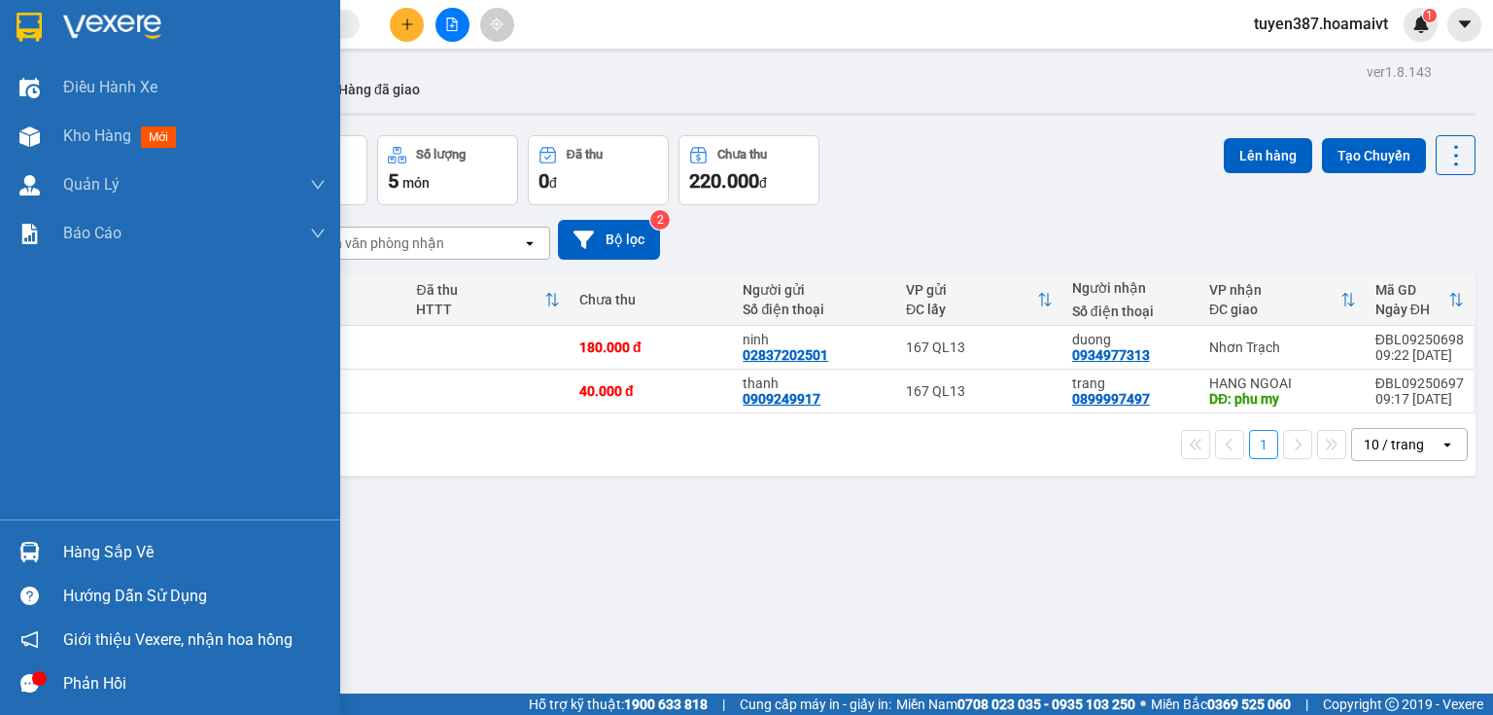
click at [139, 552] on div "Hàng sắp về" at bounding box center [194, 552] width 263 height 29
